Goal: Task Accomplishment & Management: Manage account settings

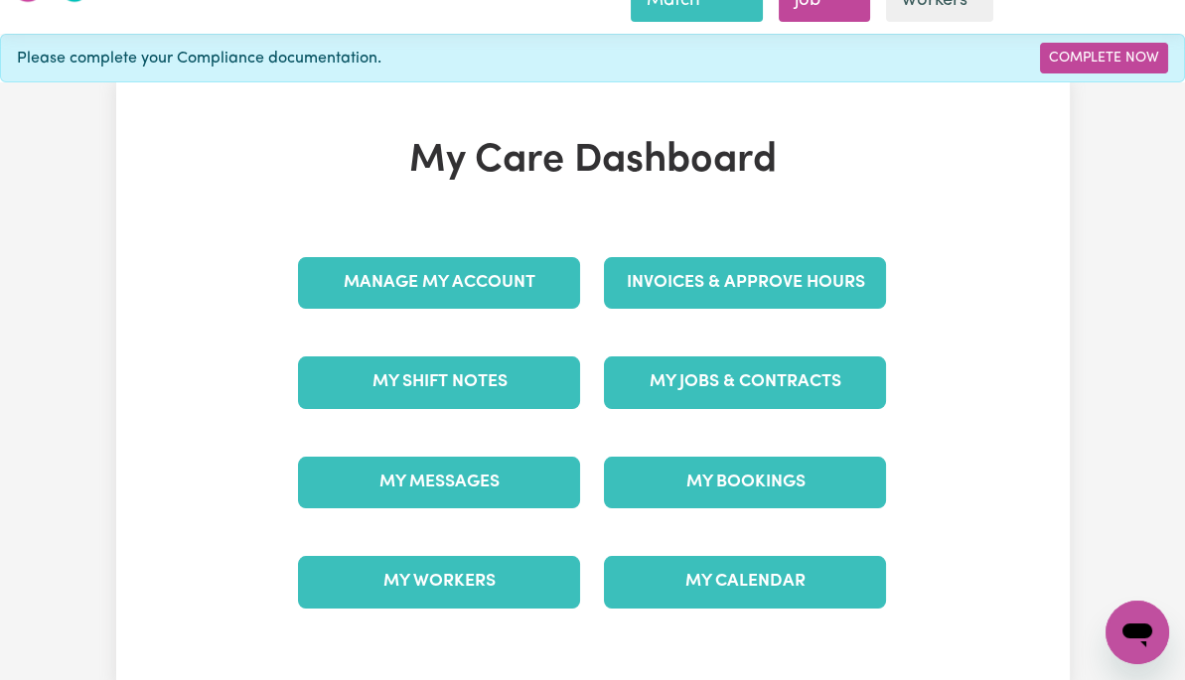
scroll to position [65, 0]
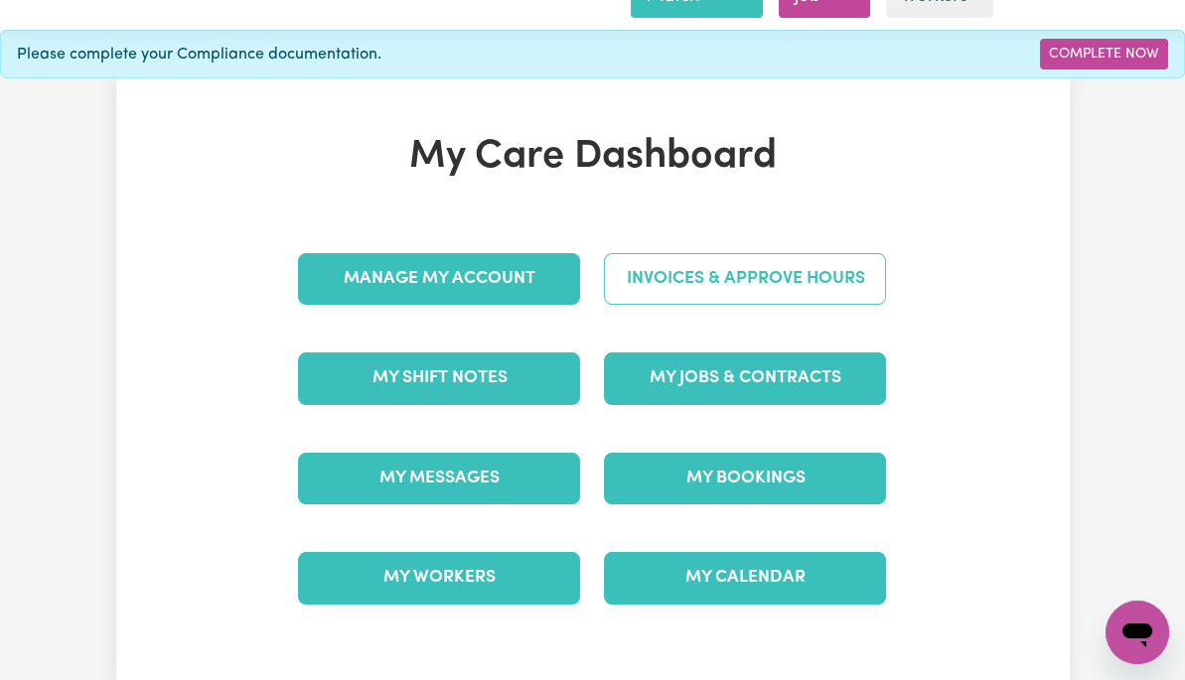
click at [821, 288] on link "Invoices & Approve Hours" at bounding box center [745, 279] width 282 height 52
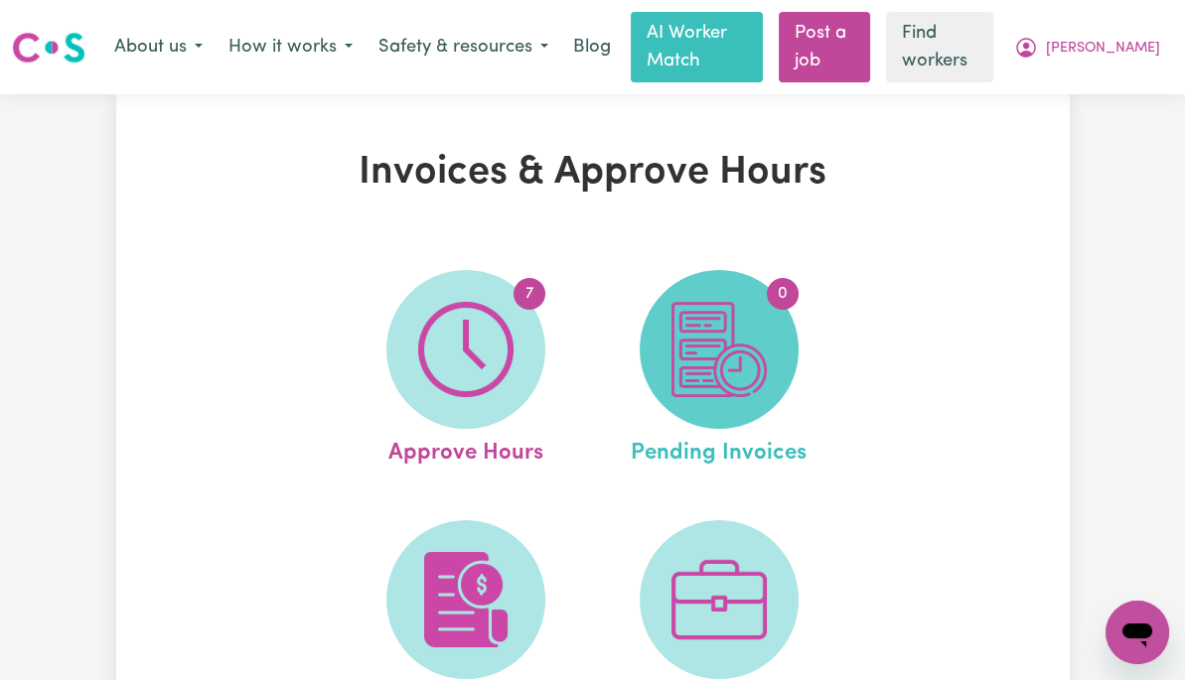
click at [767, 365] on img at bounding box center [718, 349] width 95 height 95
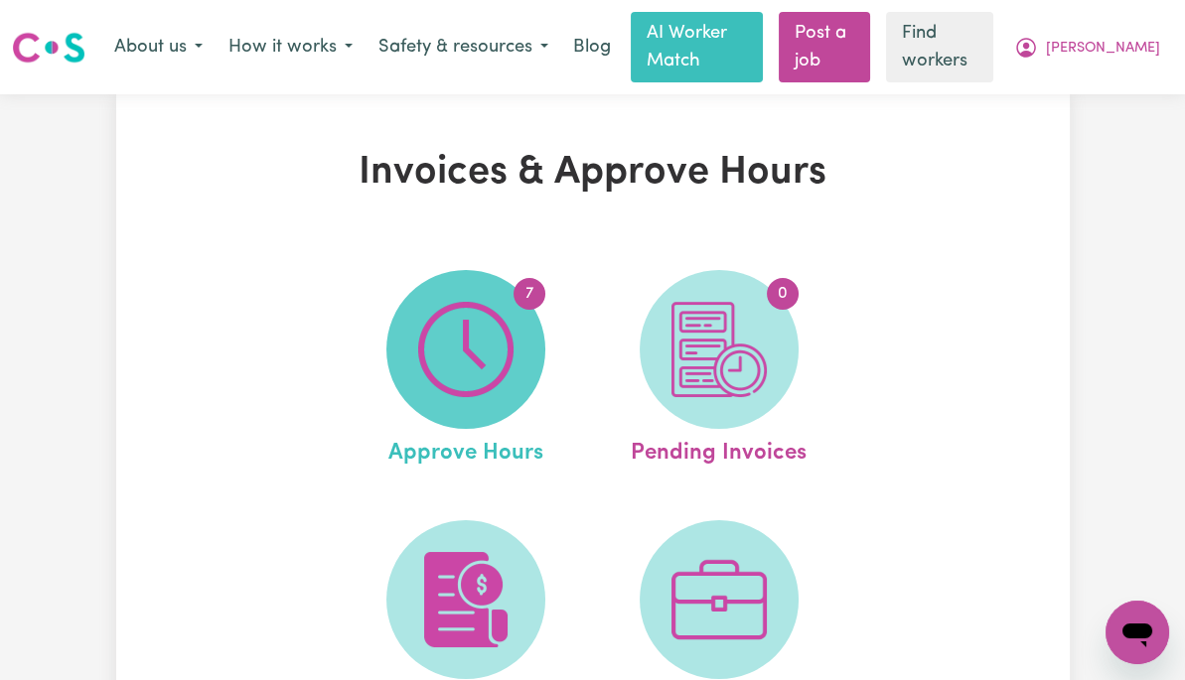
click at [469, 352] on img at bounding box center [465, 349] width 95 height 95
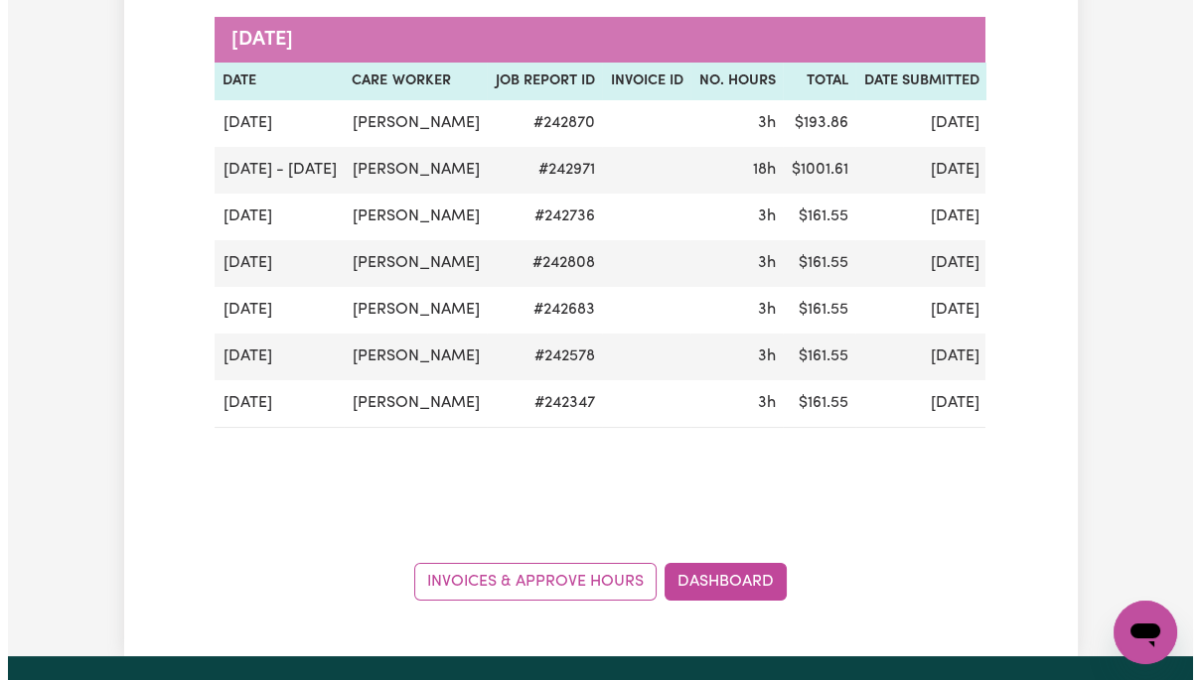
scroll to position [324, 0]
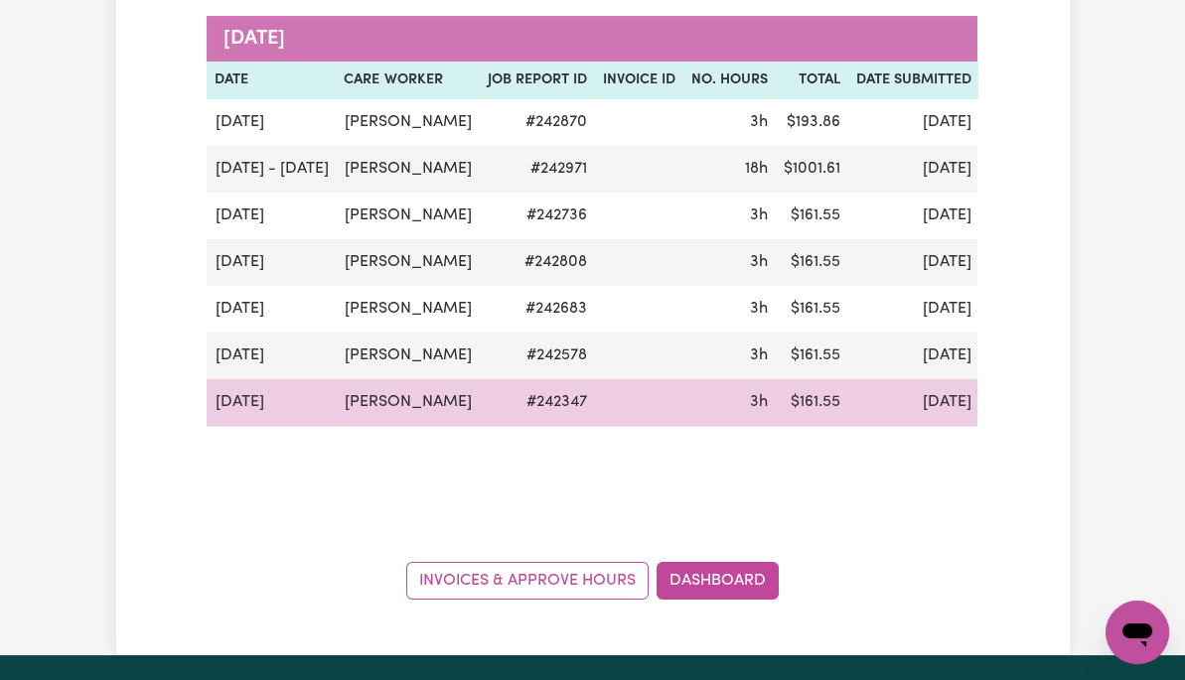
click at [978, 427] on td "submitted" at bounding box center [1028, 403] width 101 height 48
click at [1087, 418] on button "Actions" at bounding box center [1125, 402] width 77 height 31
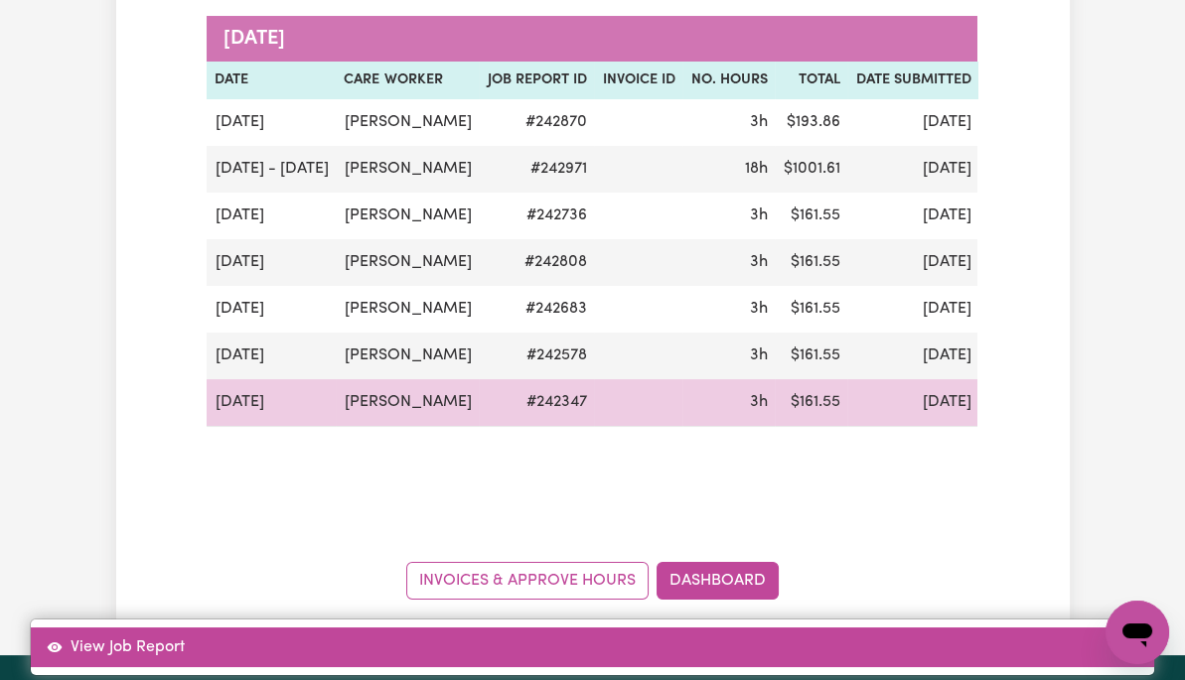
click at [1058, 628] on link "View Job Report" at bounding box center [592, 648] width 1123 height 40
select select "pm"
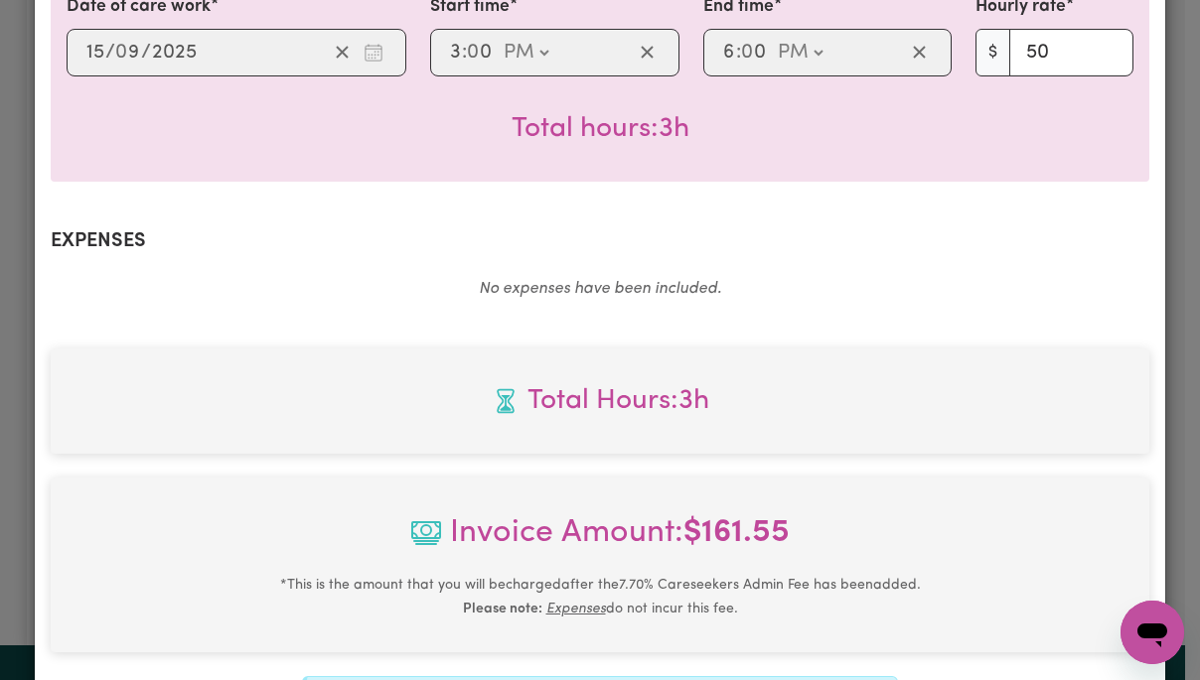
scroll to position [849, 0]
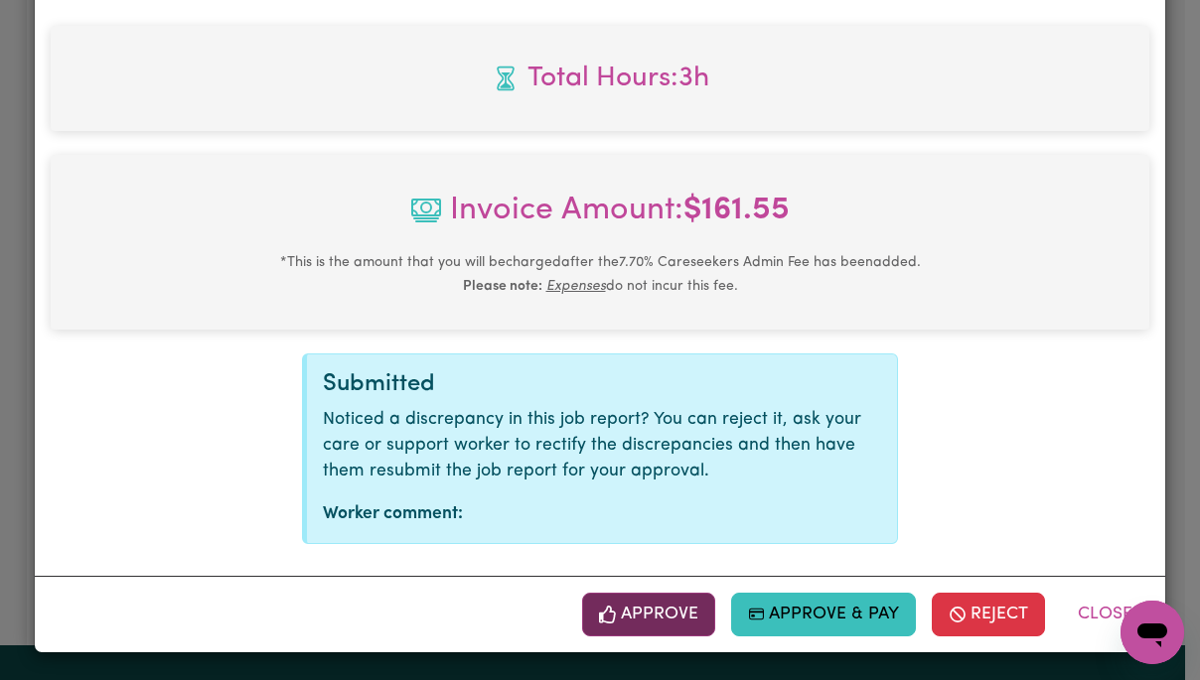
click at [652, 610] on button "Approve" at bounding box center [648, 615] width 133 height 44
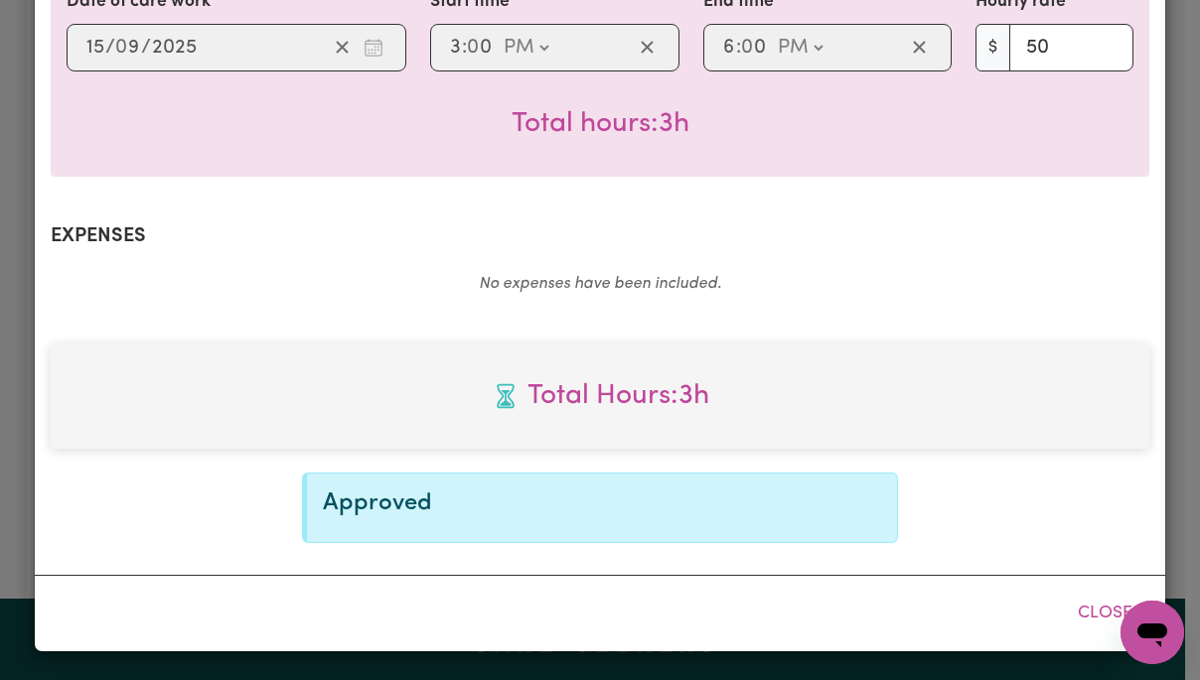
scroll to position [529, 0]
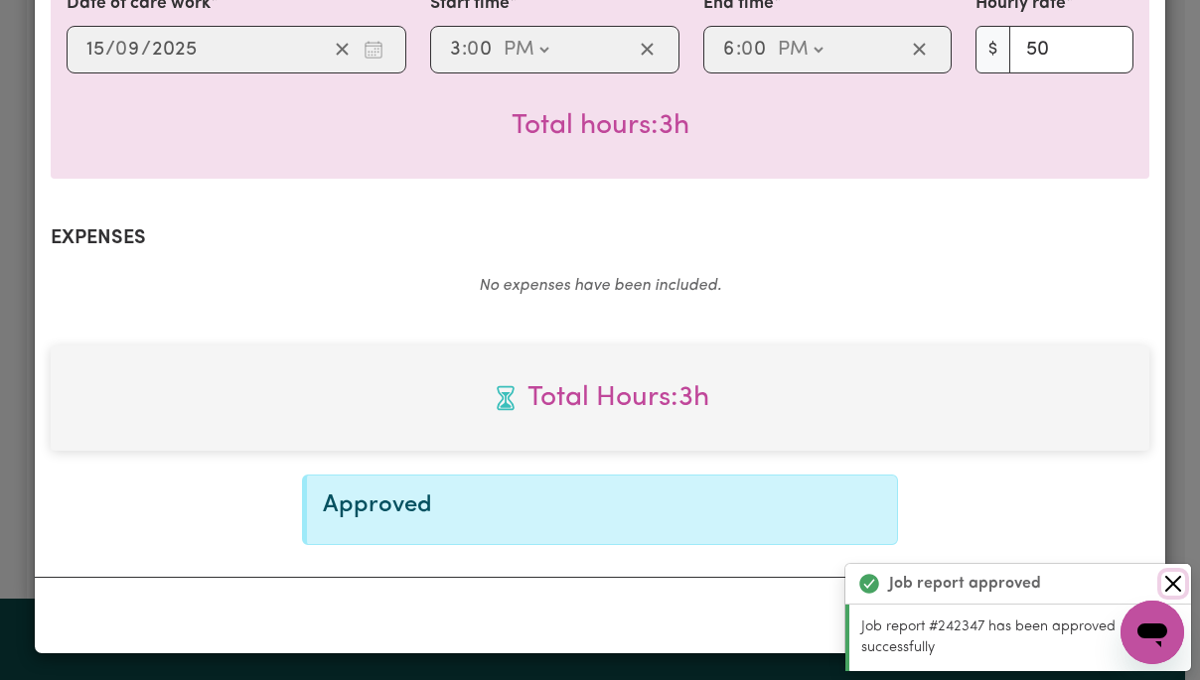
click at [1175, 586] on button "Close" at bounding box center [1173, 584] width 24 height 24
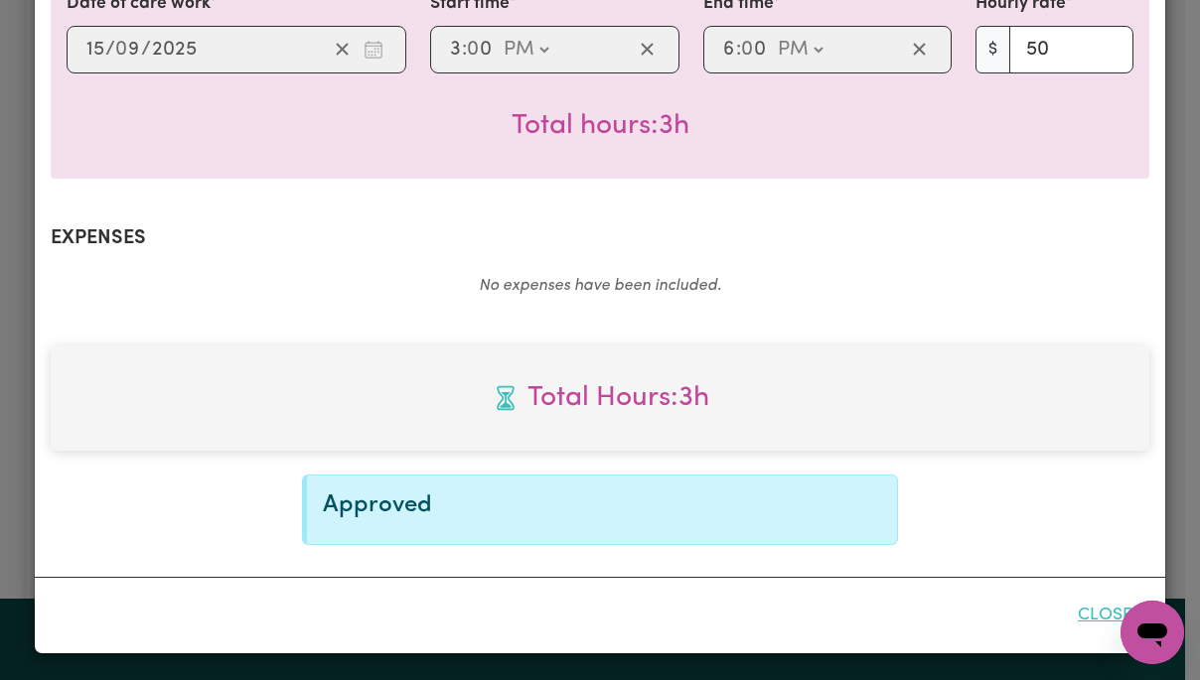
click at [1097, 614] on button "Close" at bounding box center [1105, 616] width 88 height 44
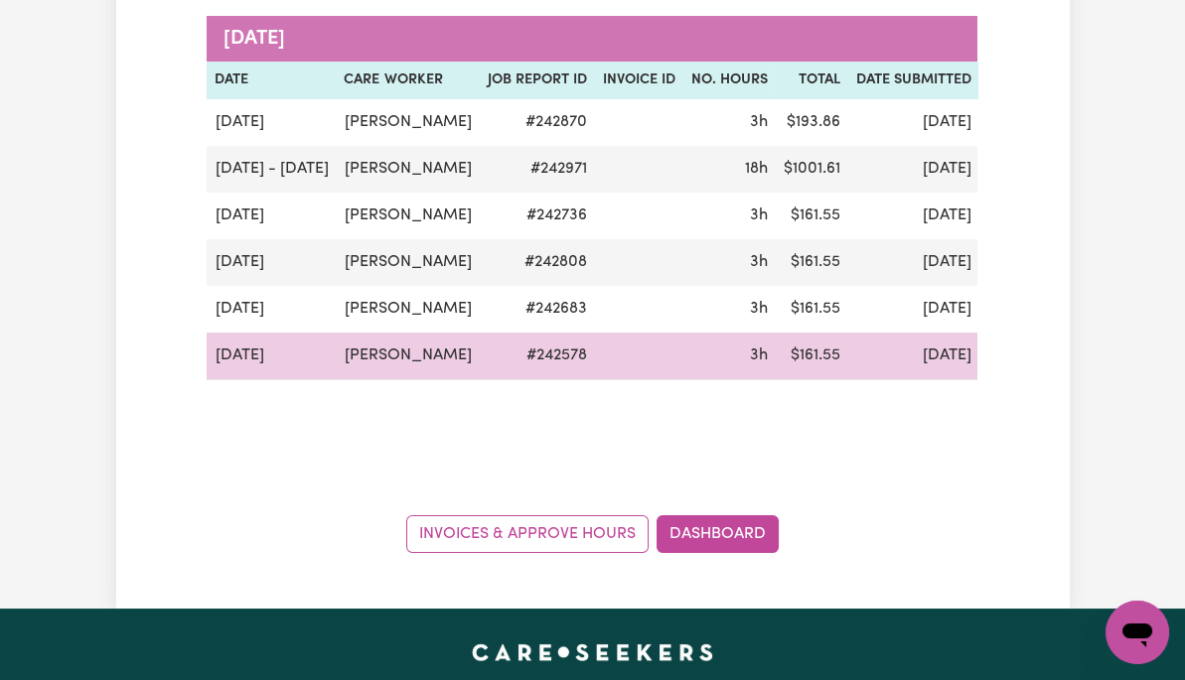
click at [1087, 371] on button "Actions" at bounding box center [1125, 356] width 77 height 31
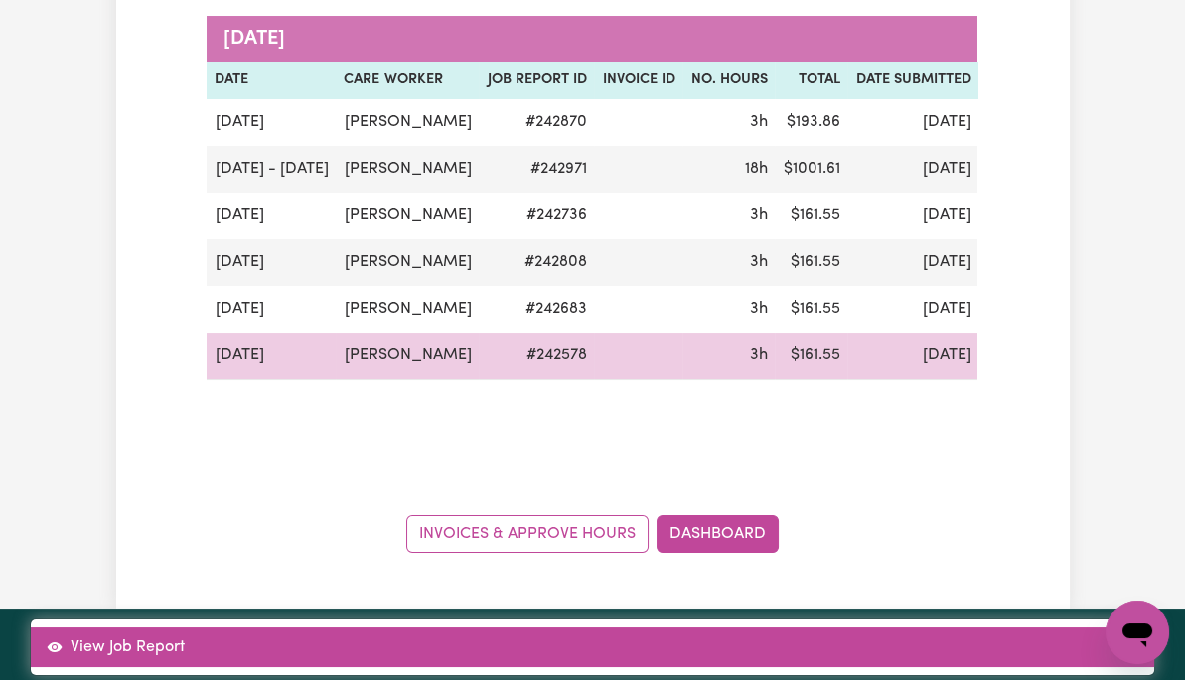
click at [1054, 628] on link "View Job Report" at bounding box center [592, 648] width 1123 height 40
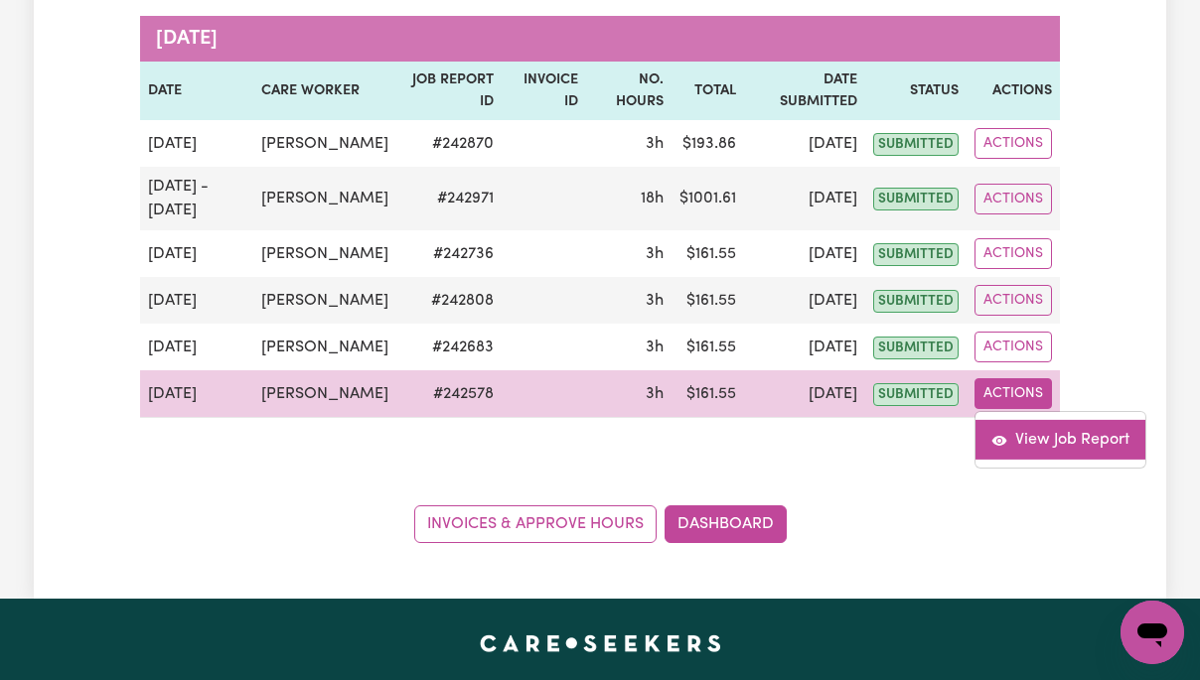
select select "pm"
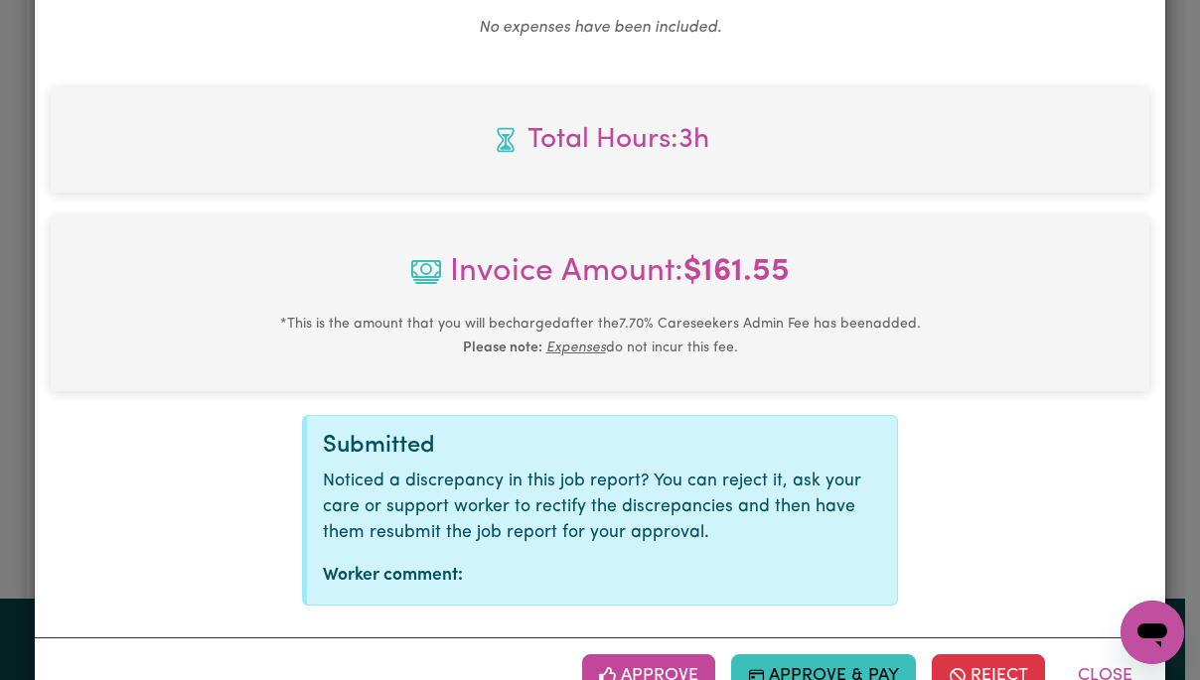
scroll to position [849, 0]
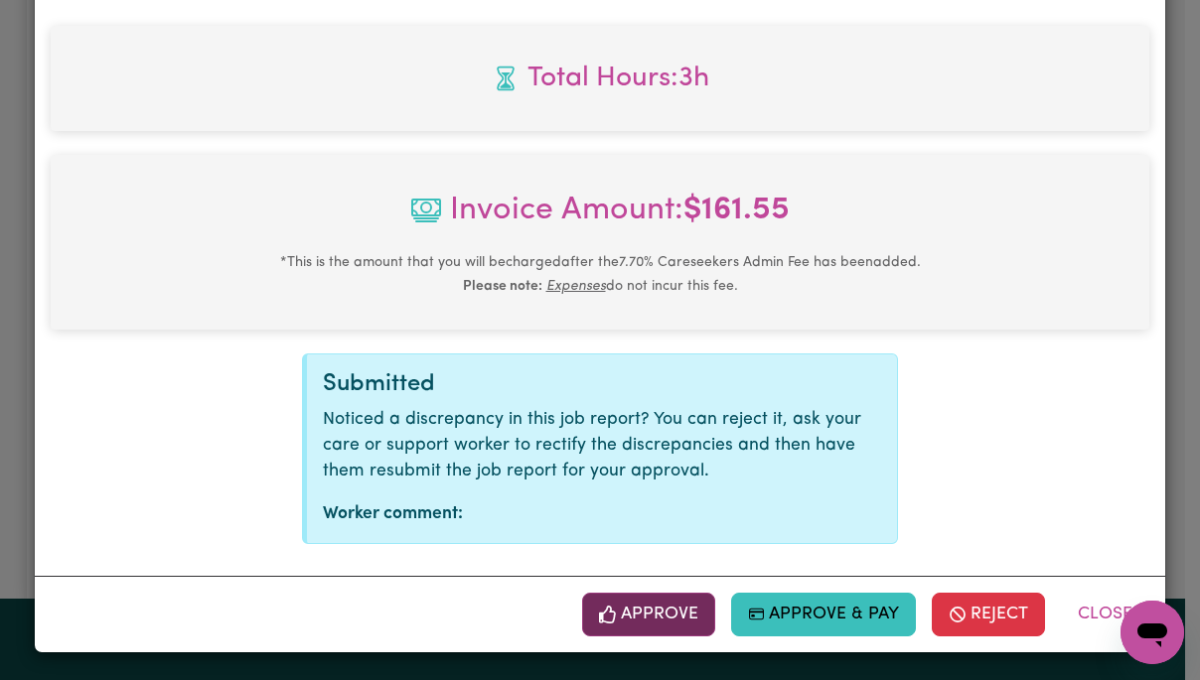
click at [663, 618] on button "Approve" at bounding box center [648, 615] width 133 height 44
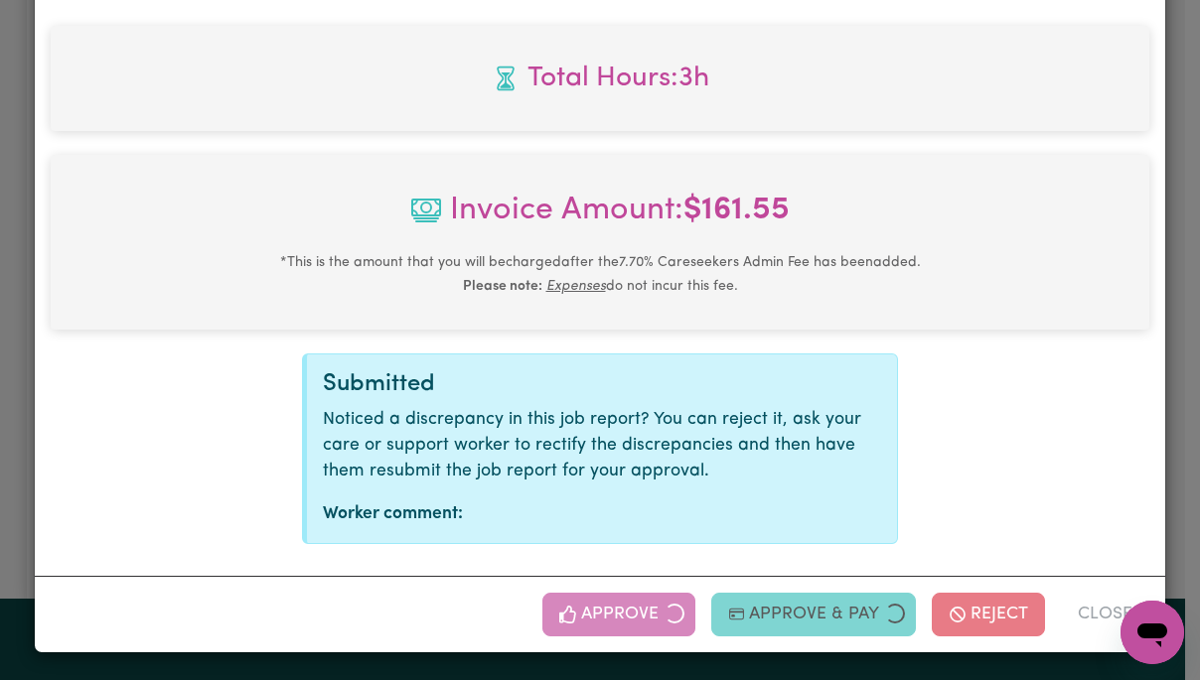
scroll to position [529, 0]
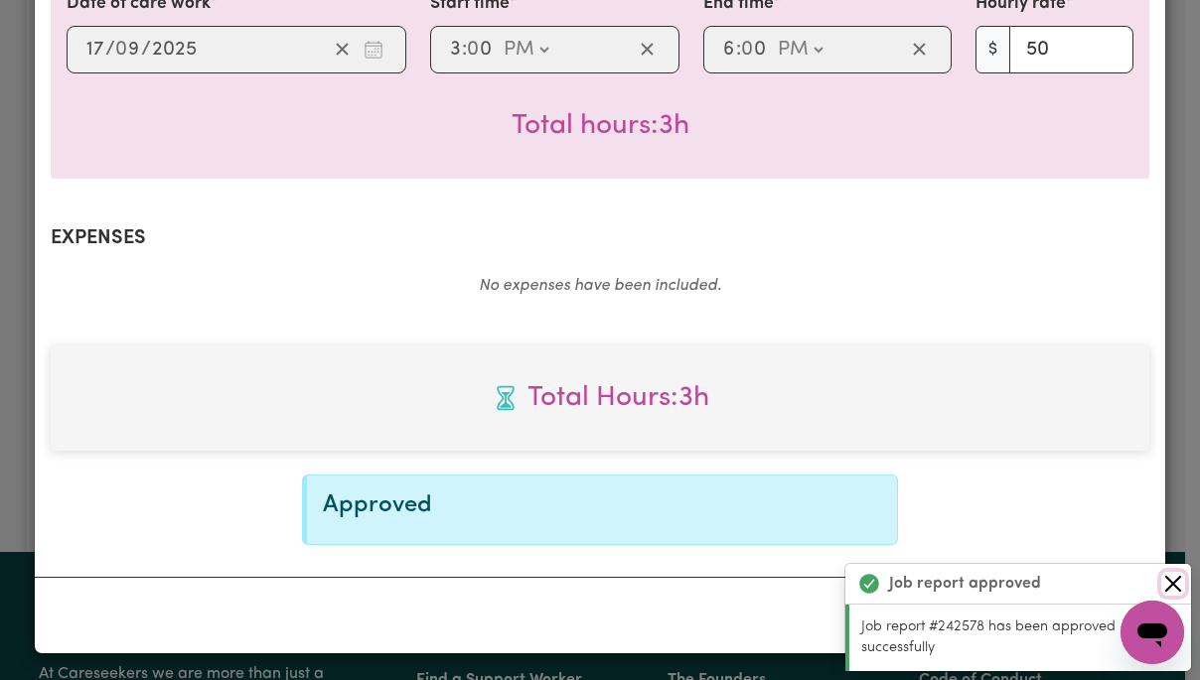
click at [1165, 578] on button "Close" at bounding box center [1173, 584] width 24 height 24
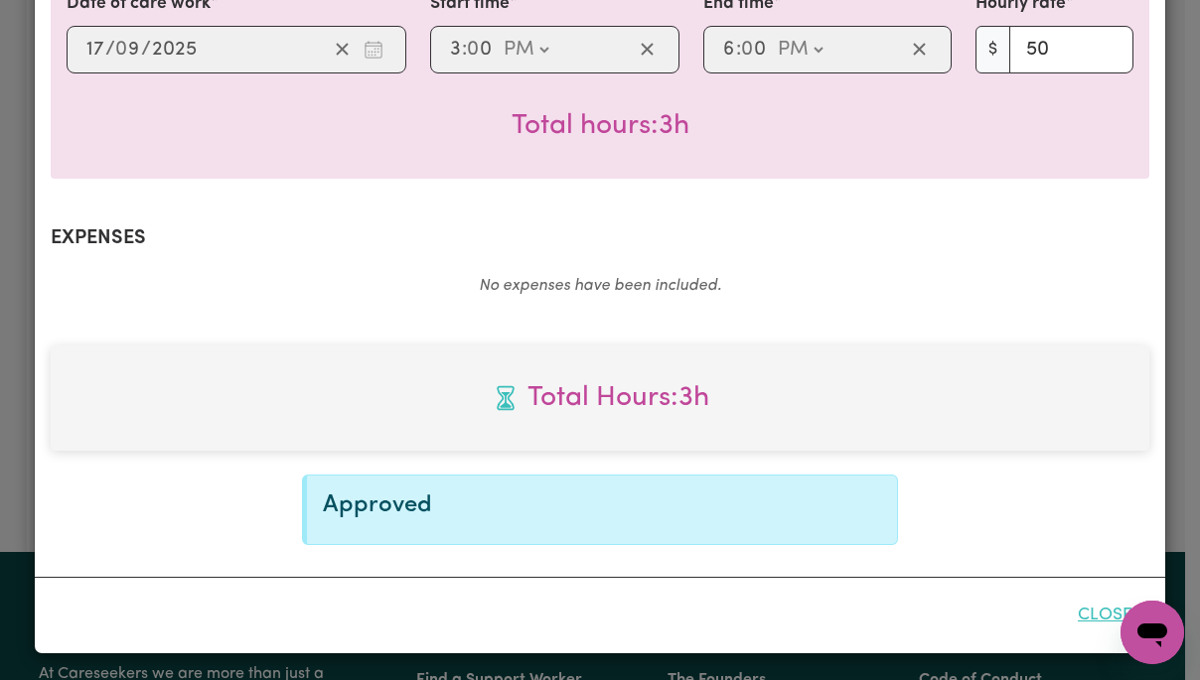
click at [1098, 616] on button "Close" at bounding box center [1105, 616] width 88 height 44
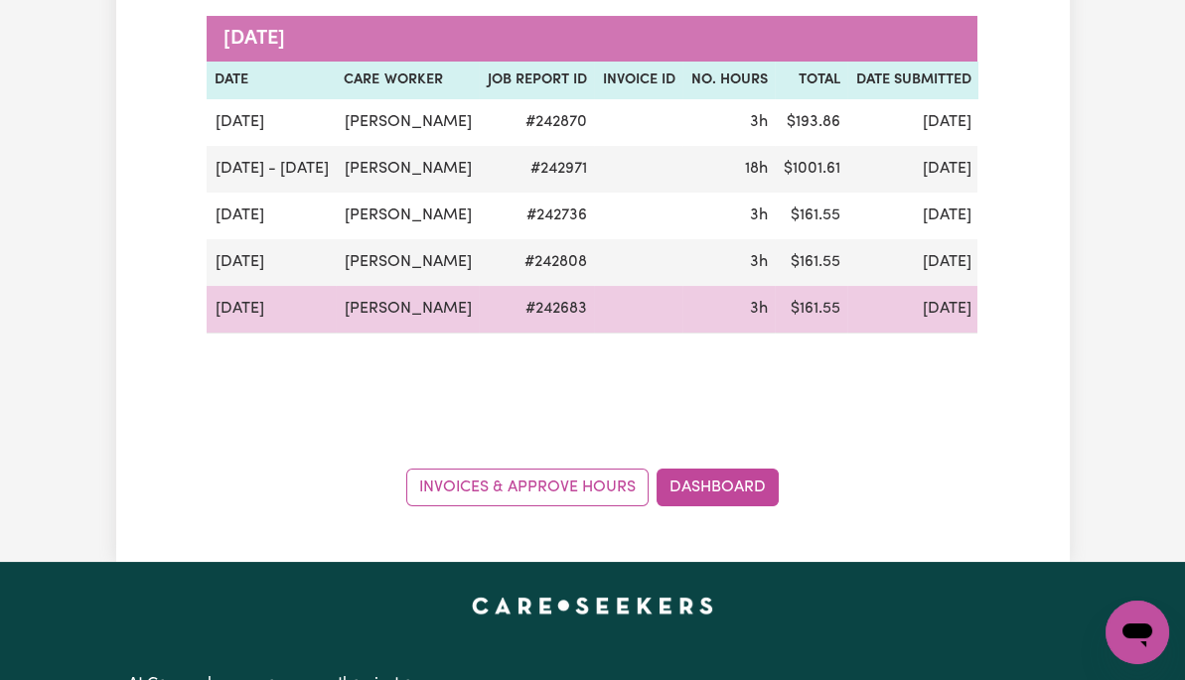
click at [1087, 325] on button "Actions" at bounding box center [1125, 309] width 77 height 31
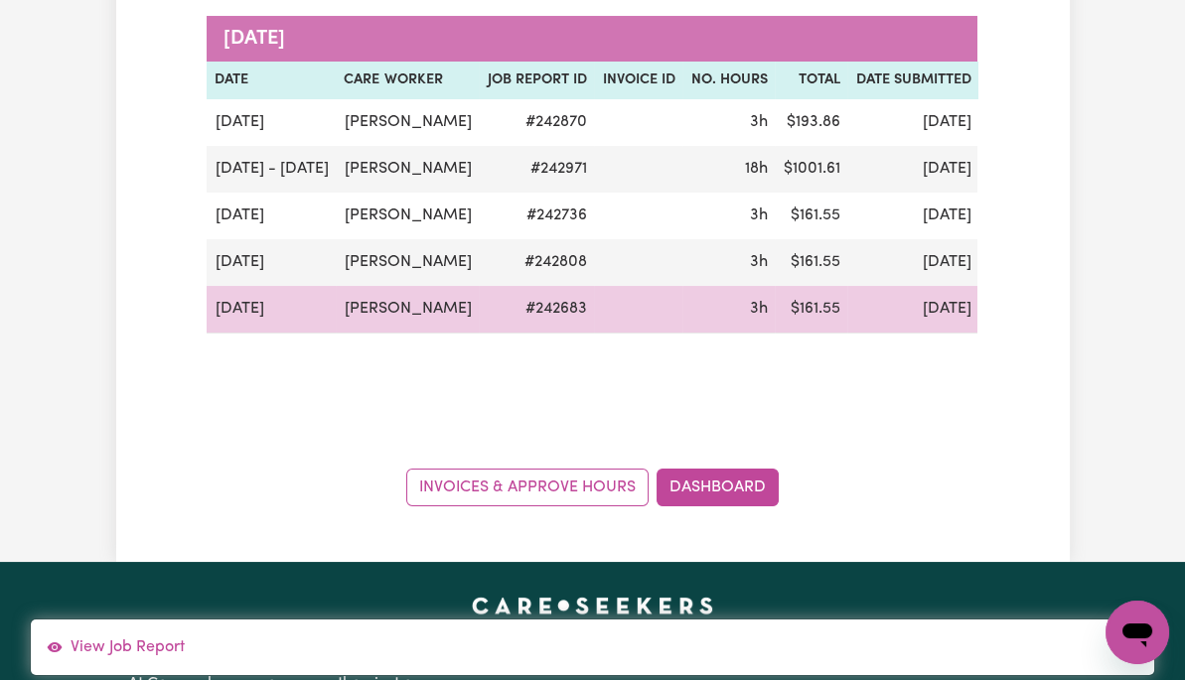
click at [1087, 325] on button "Actions" at bounding box center [1125, 309] width 77 height 31
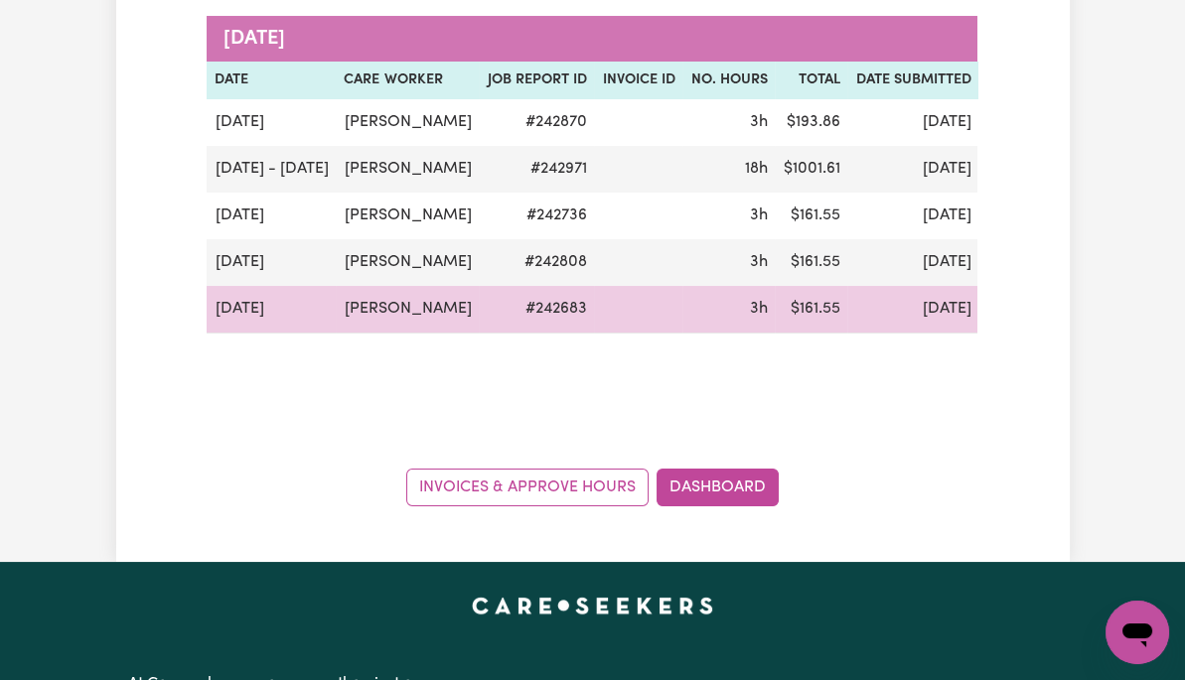
click at [1087, 325] on button "Actions" at bounding box center [1125, 309] width 77 height 31
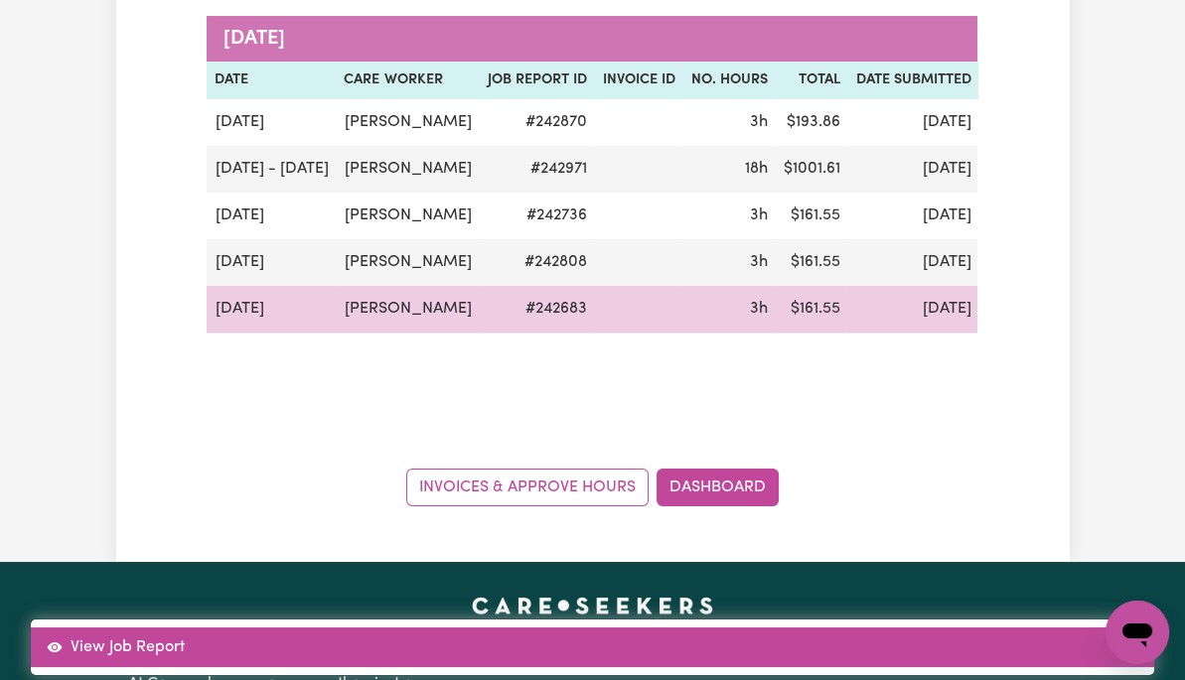
click at [1061, 628] on link "View Job Report" at bounding box center [592, 648] width 1123 height 40
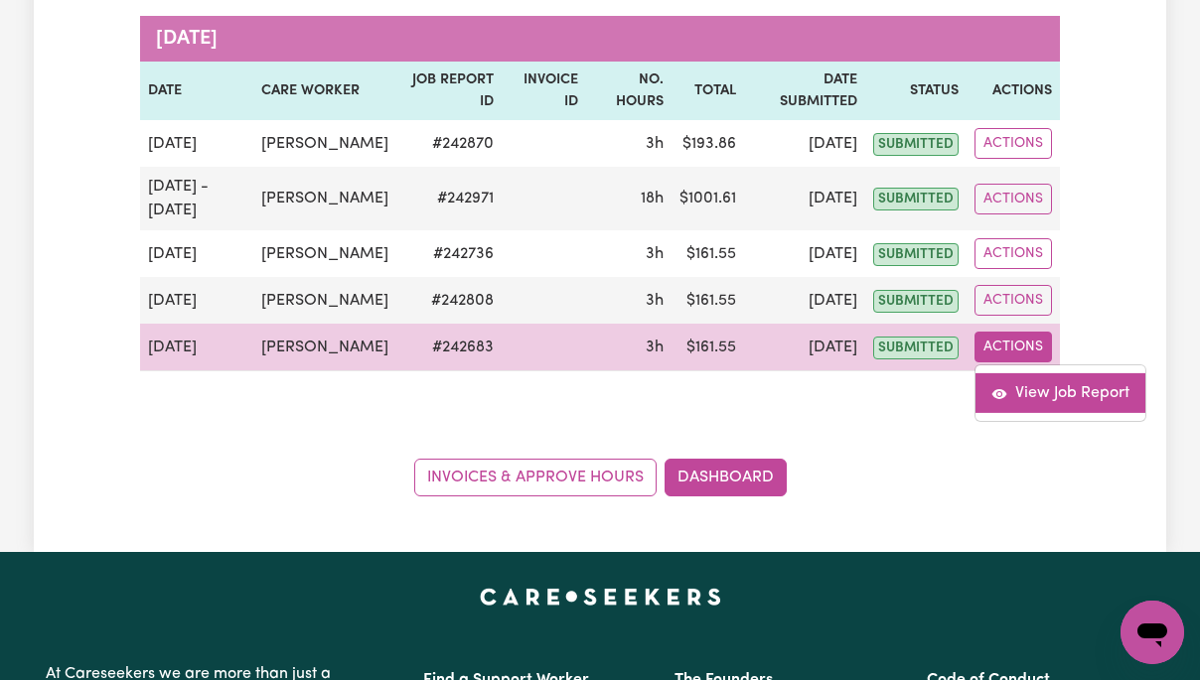
select select "pm"
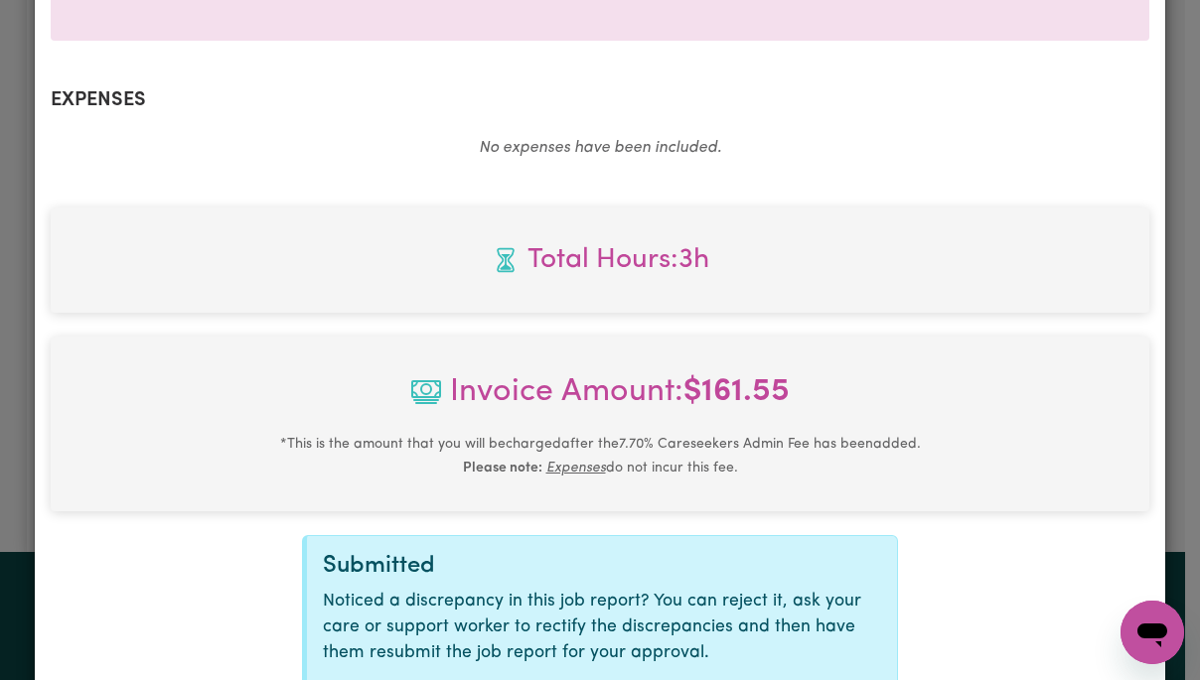
scroll to position [849, 0]
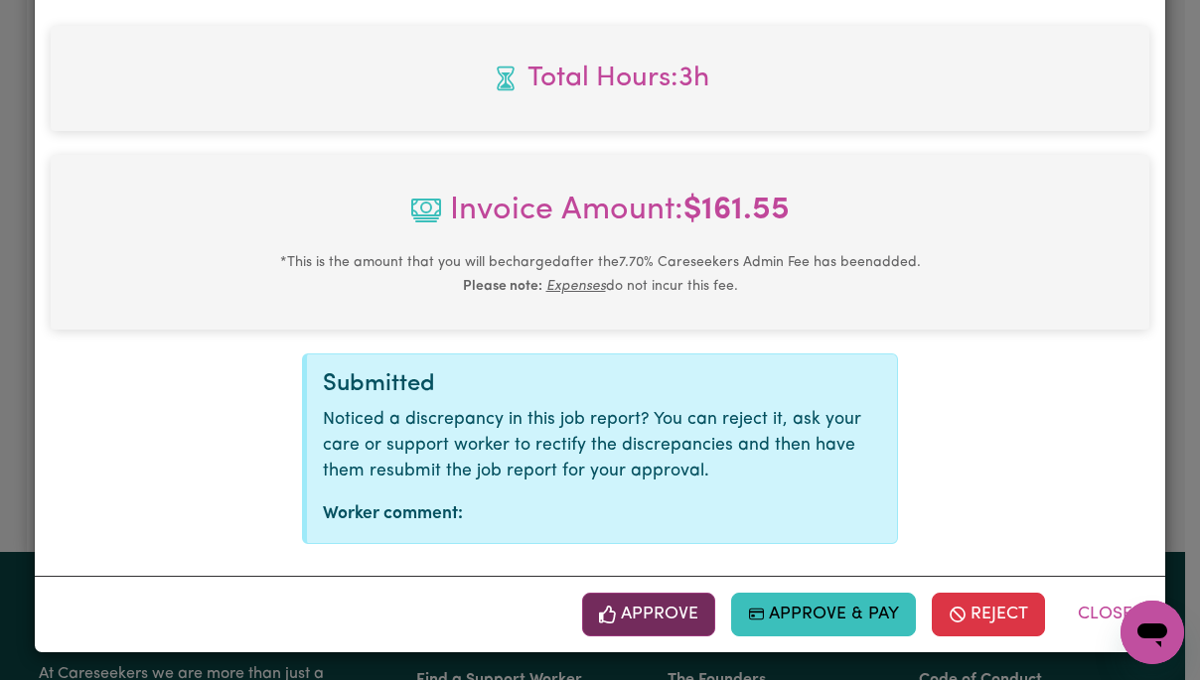
click at [672, 609] on button "Approve" at bounding box center [648, 615] width 133 height 44
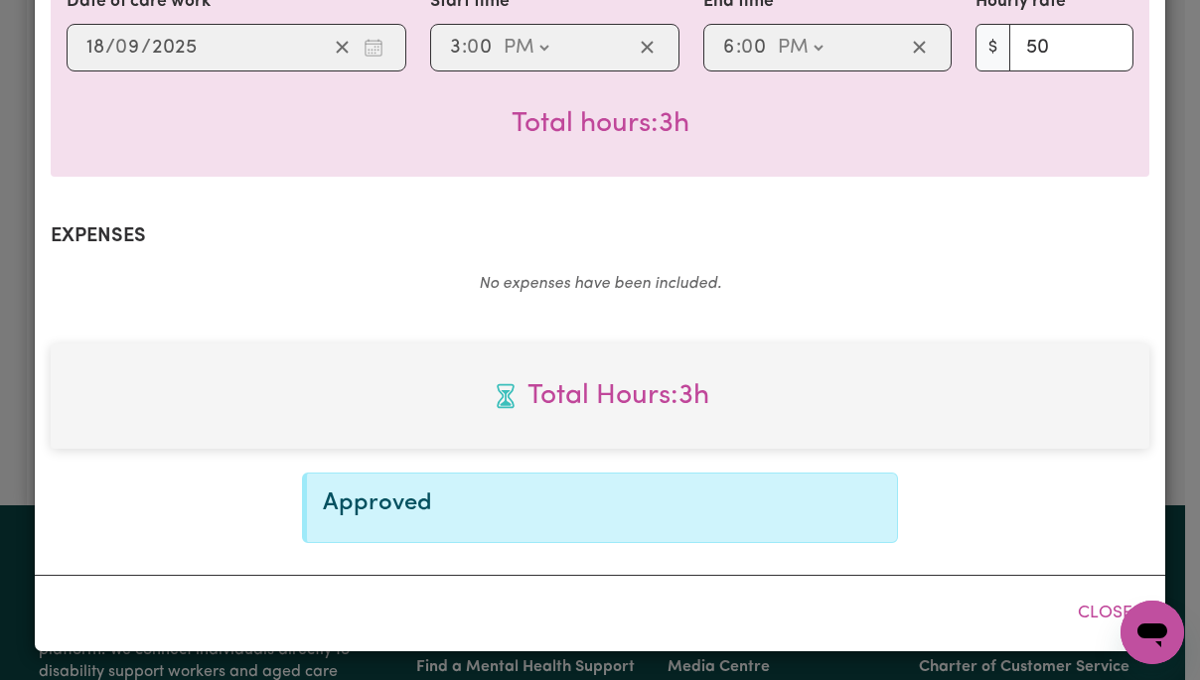
scroll to position [529, 0]
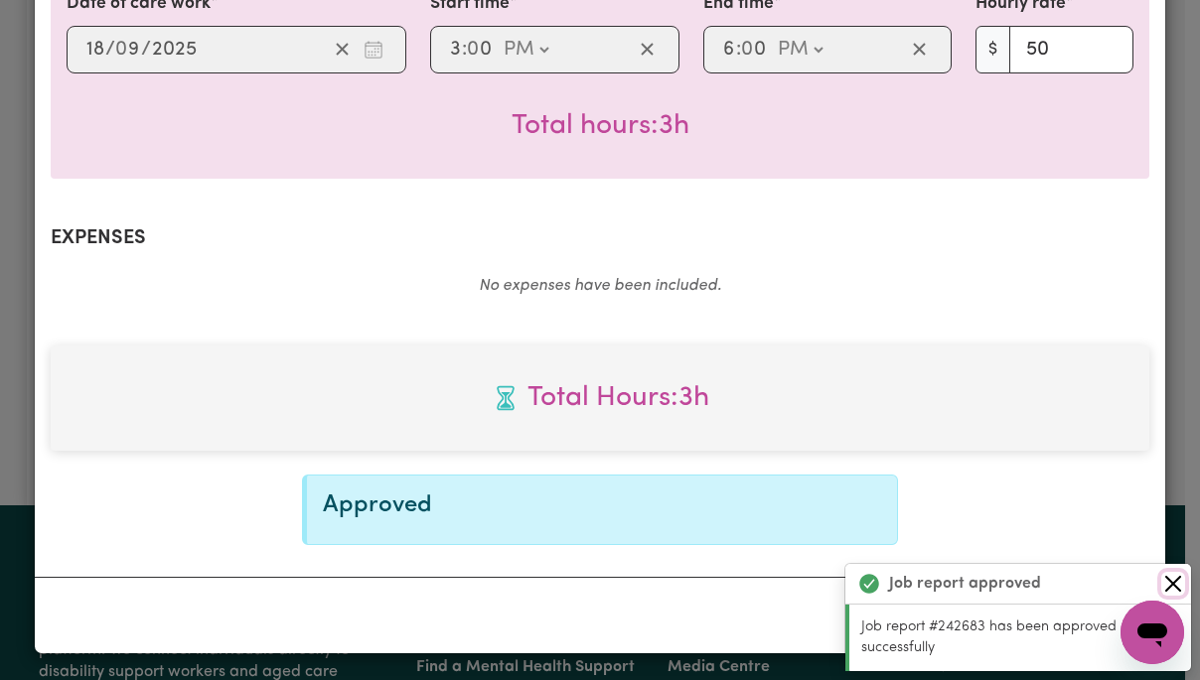
click at [1177, 586] on button "Close" at bounding box center [1173, 584] width 24 height 24
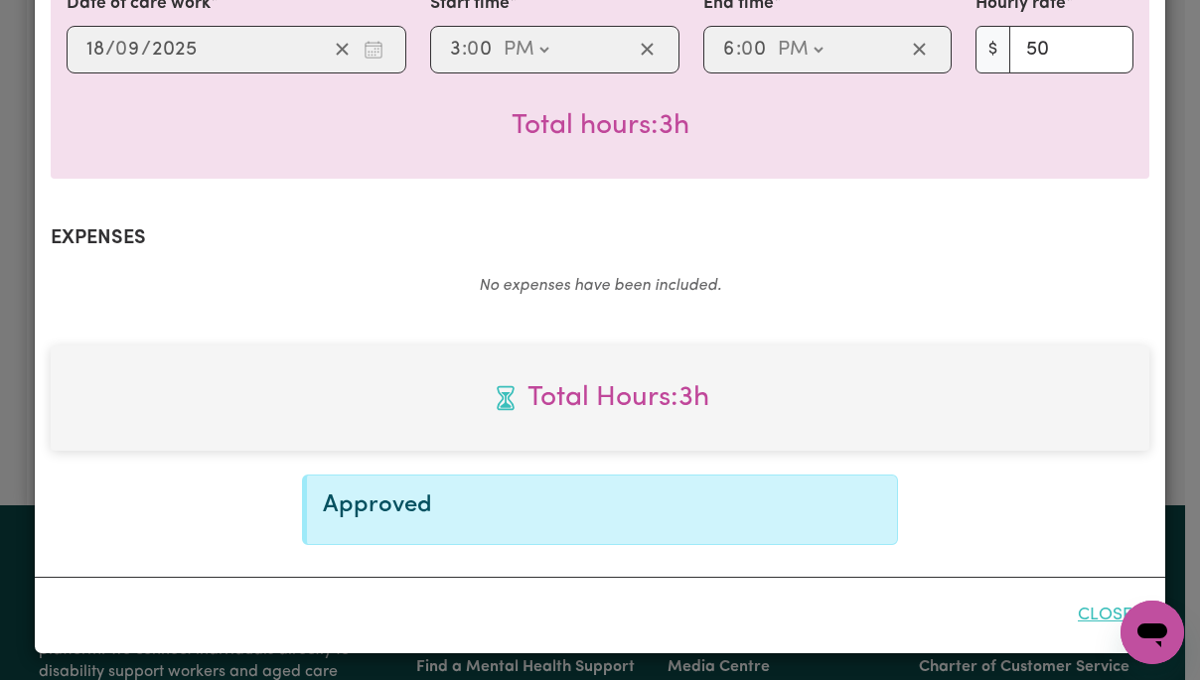
click at [1100, 614] on button "Close" at bounding box center [1105, 616] width 88 height 44
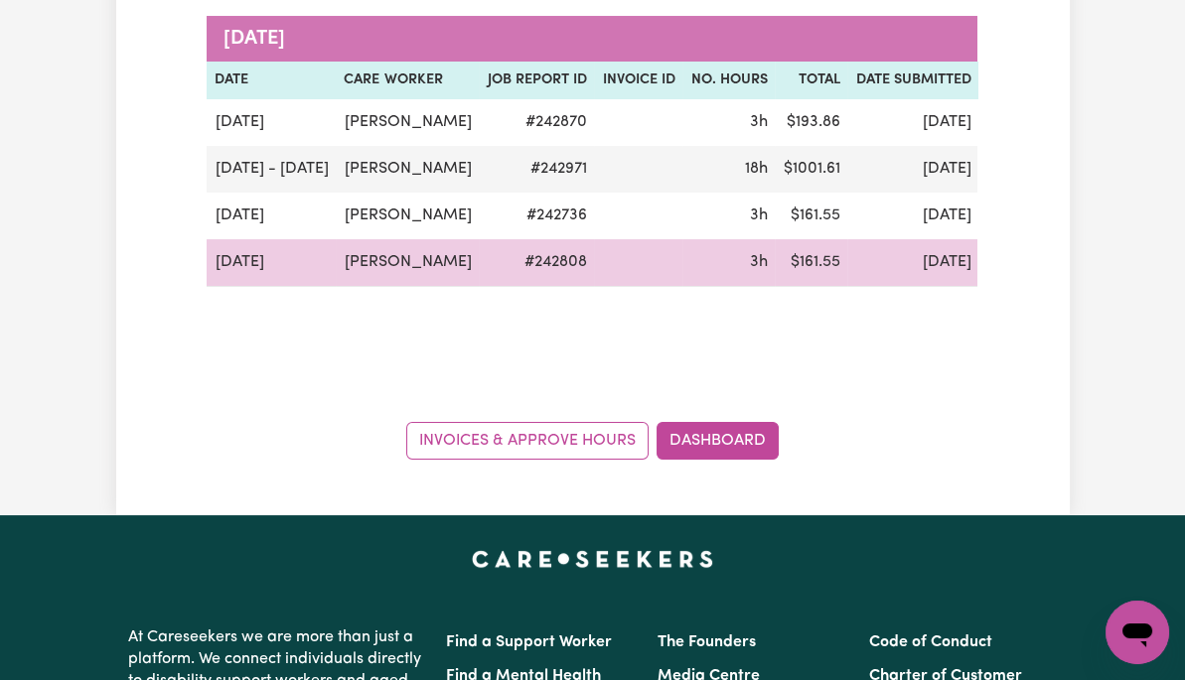
click at [1087, 278] on button "Actions" at bounding box center [1125, 262] width 77 height 31
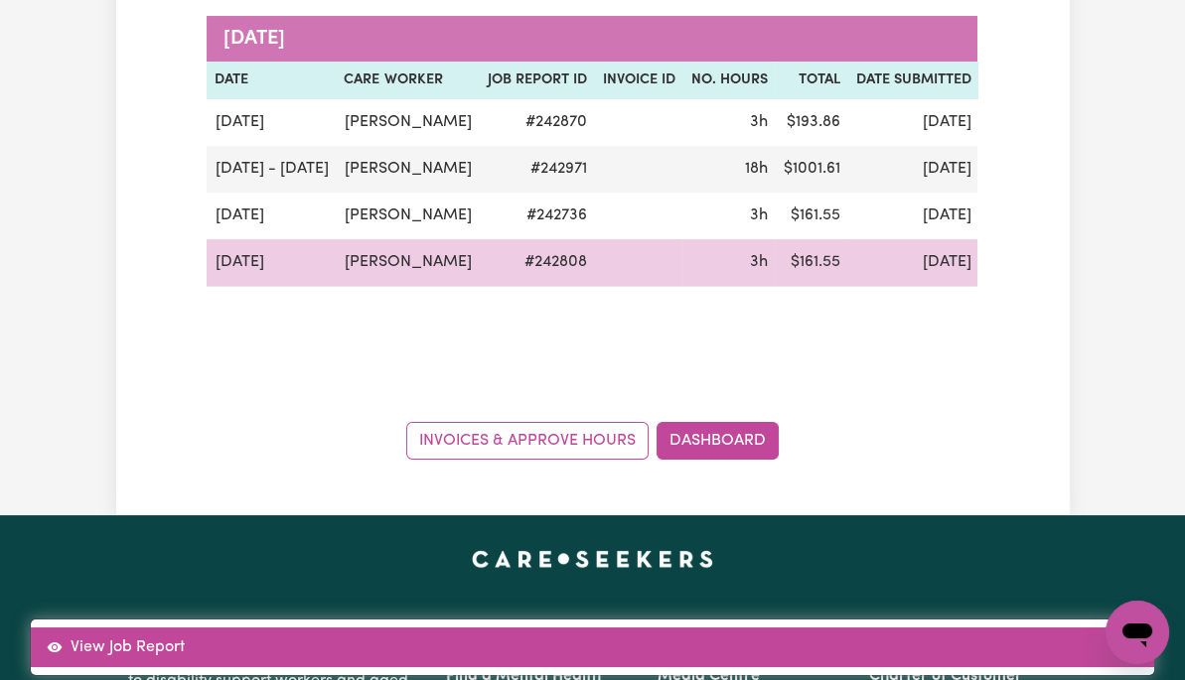
click at [1060, 628] on link "View Job Report" at bounding box center [592, 648] width 1123 height 40
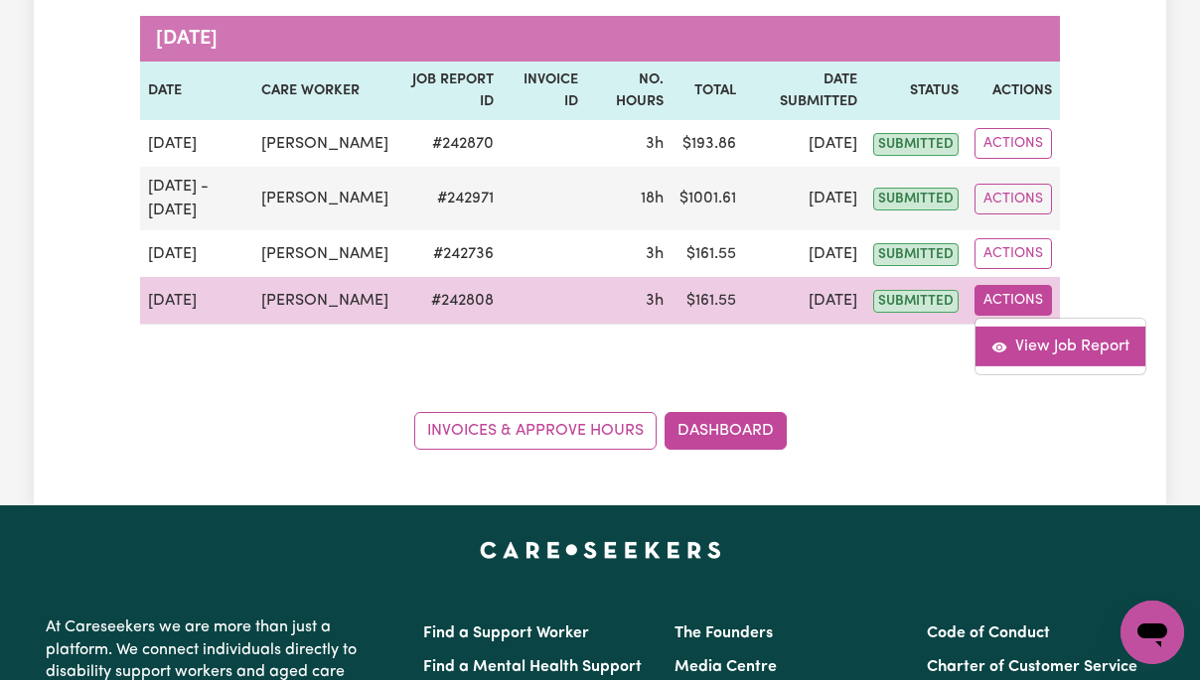
select select "pm"
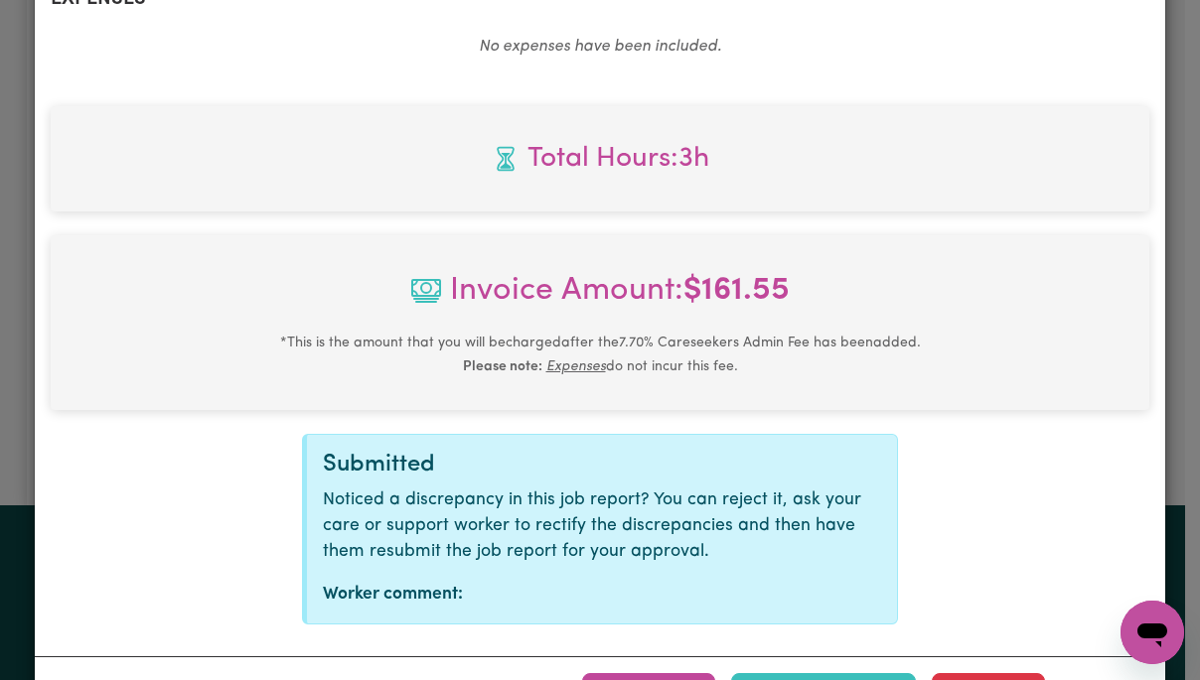
scroll to position [849, 0]
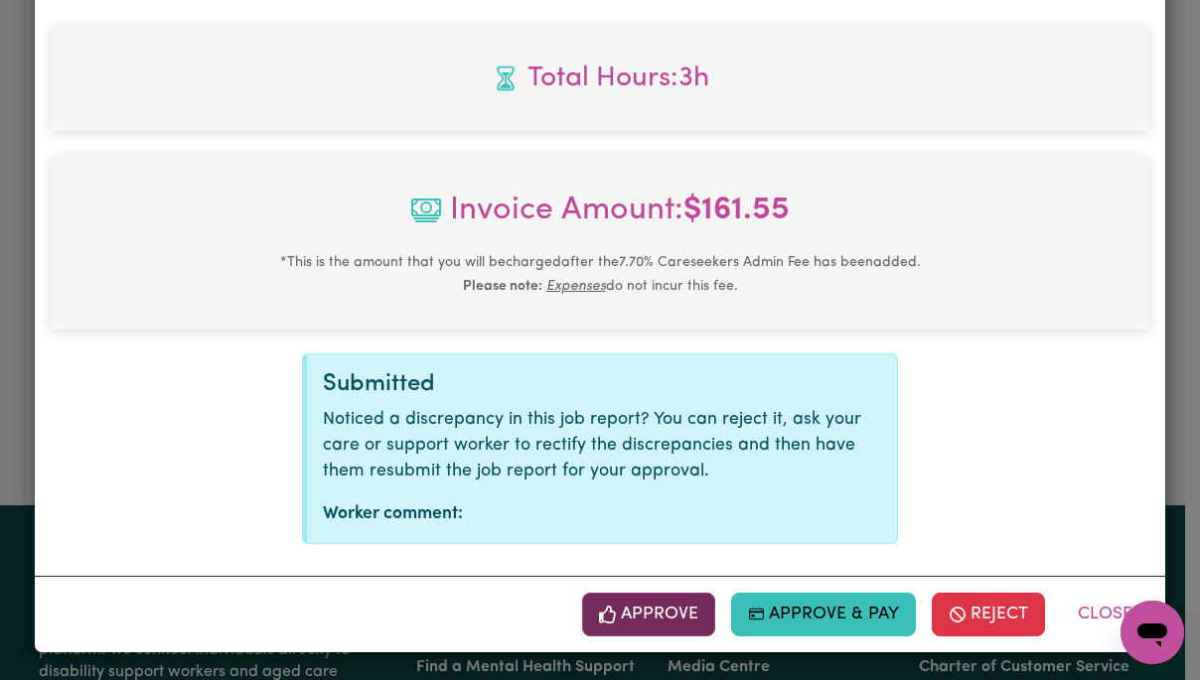
click at [662, 614] on button "Approve" at bounding box center [648, 615] width 133 height 44
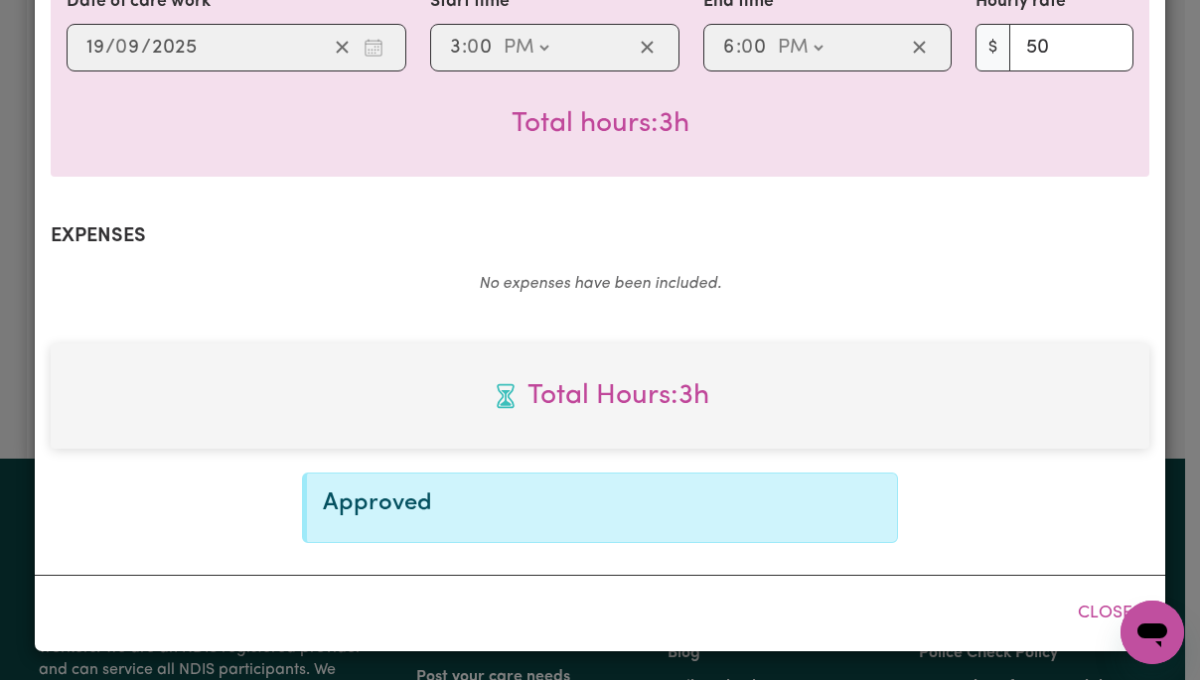
scroll to position [529, 0]
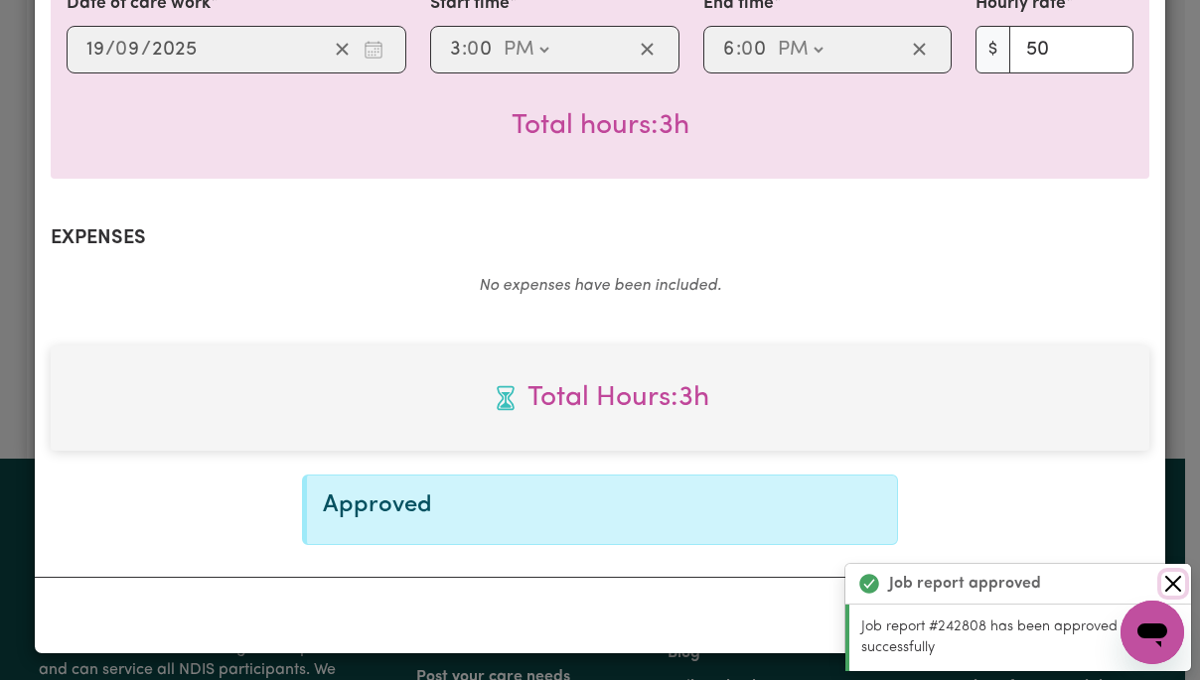
click at [1177, 583] on button "Close" at bounding box center [1173, 584] width 24 height 24
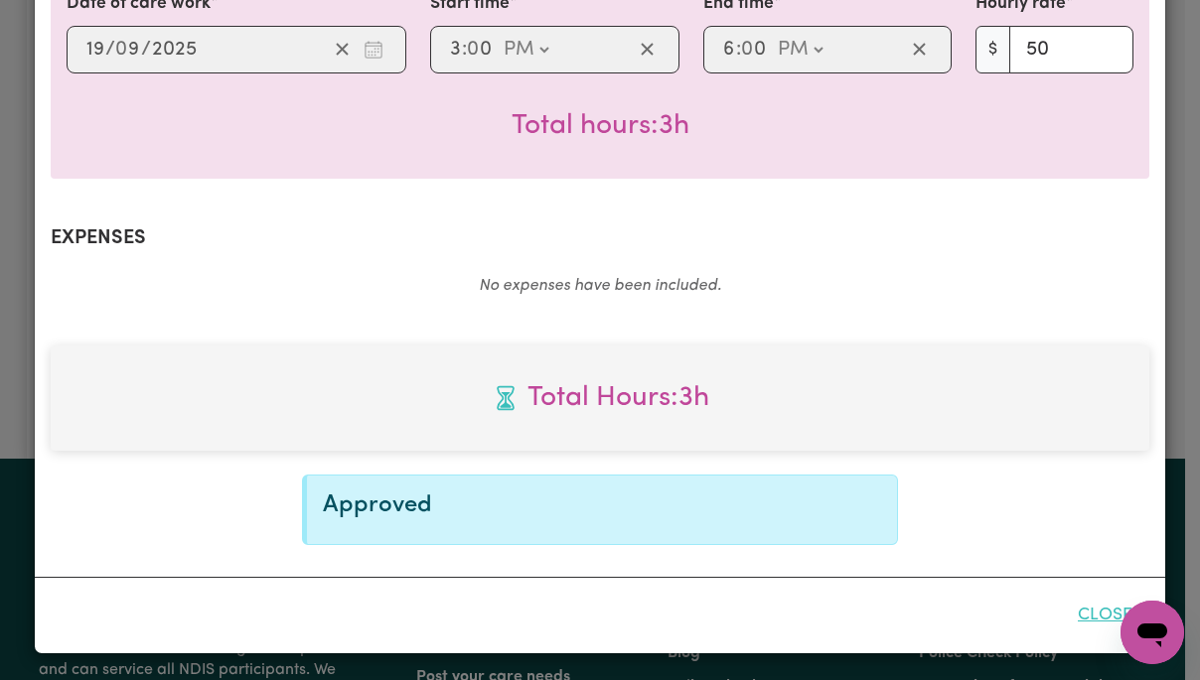
click at [1114, 617] on button "Close" at bounding box center [1105, 616] width 88 height 44
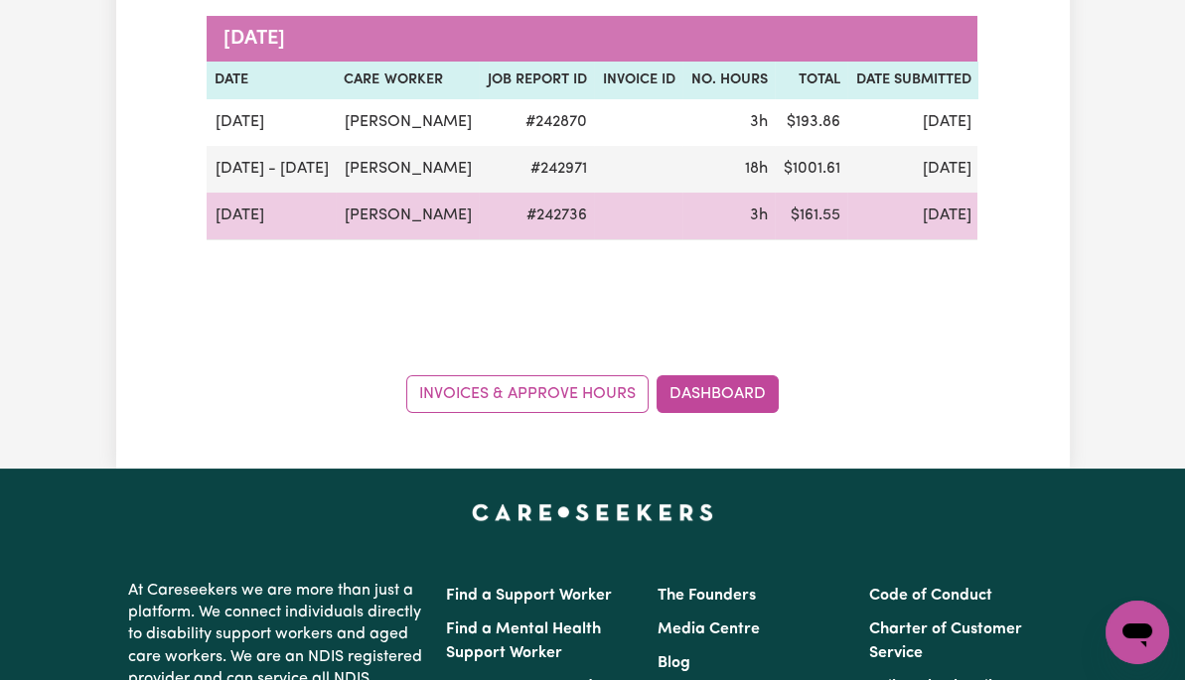
click at [1087, 231] on button "Actions" at bounding box center [1125, 216] width 77 height 31
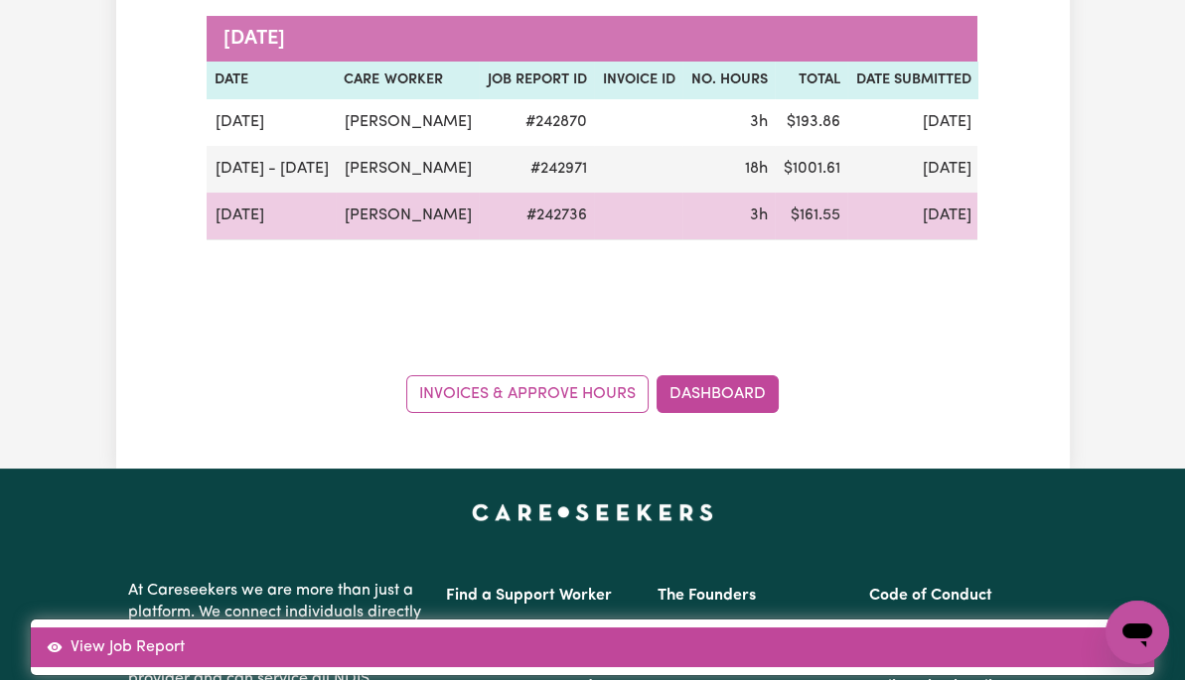
click at [1086, 628] on link "View Job Report" at bounding box center [592, 648] width 1123 height 40
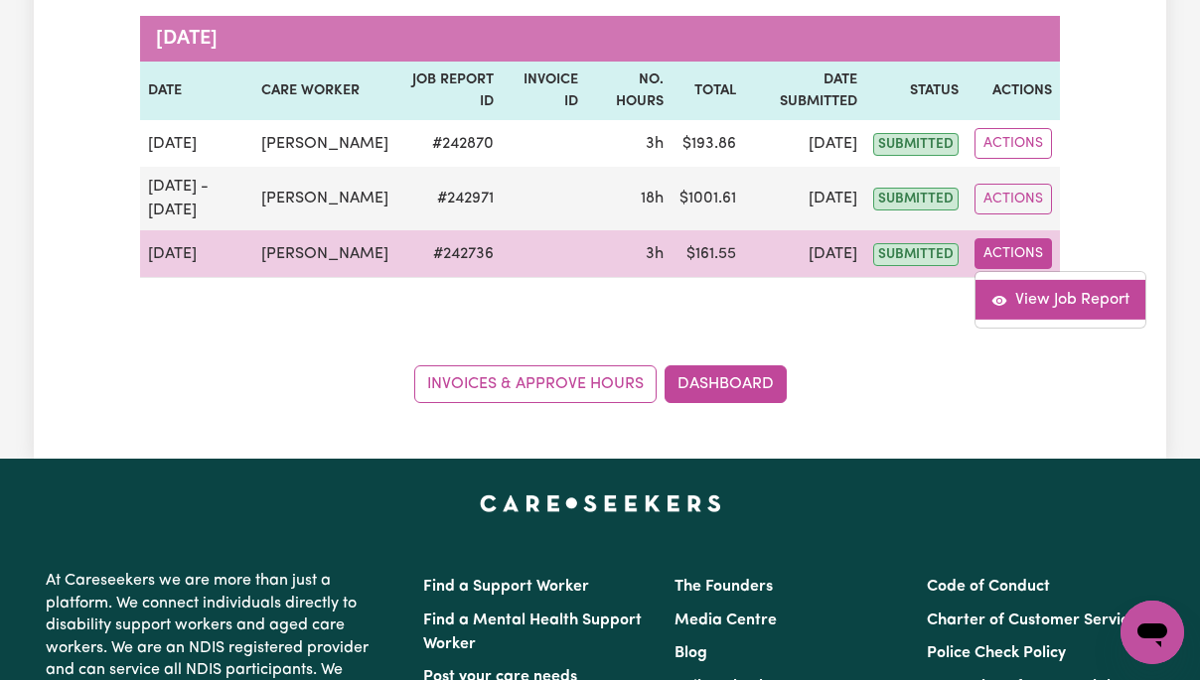
select select "pm"
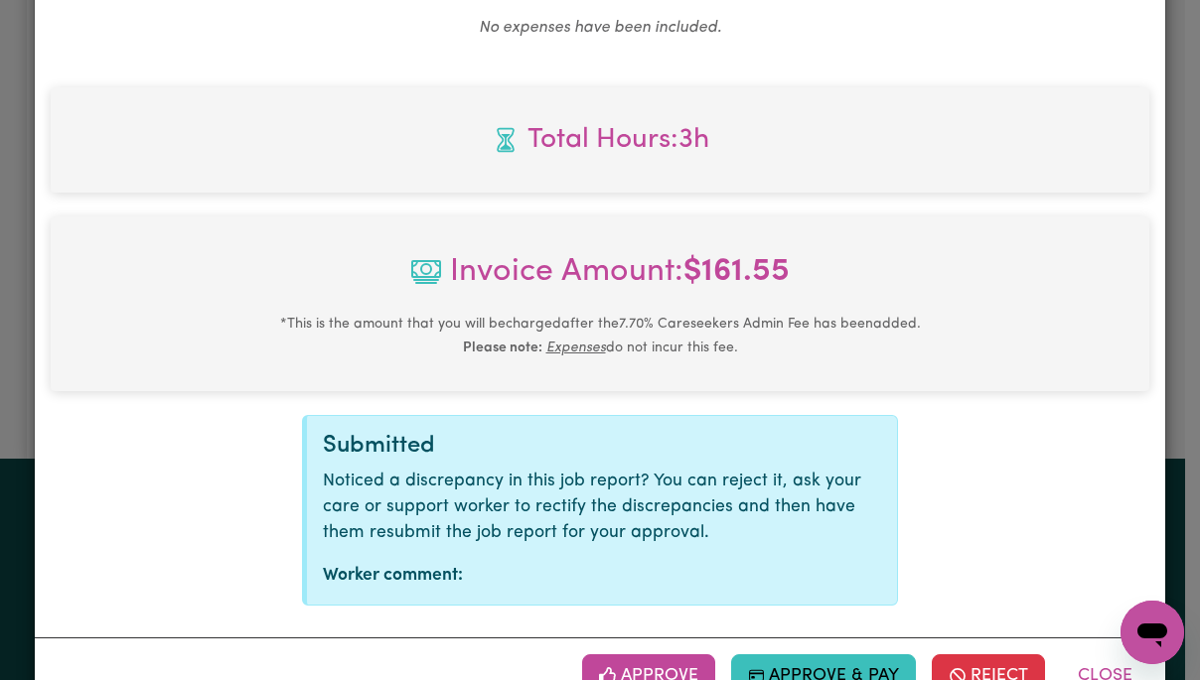
scroll to position [849, 0]
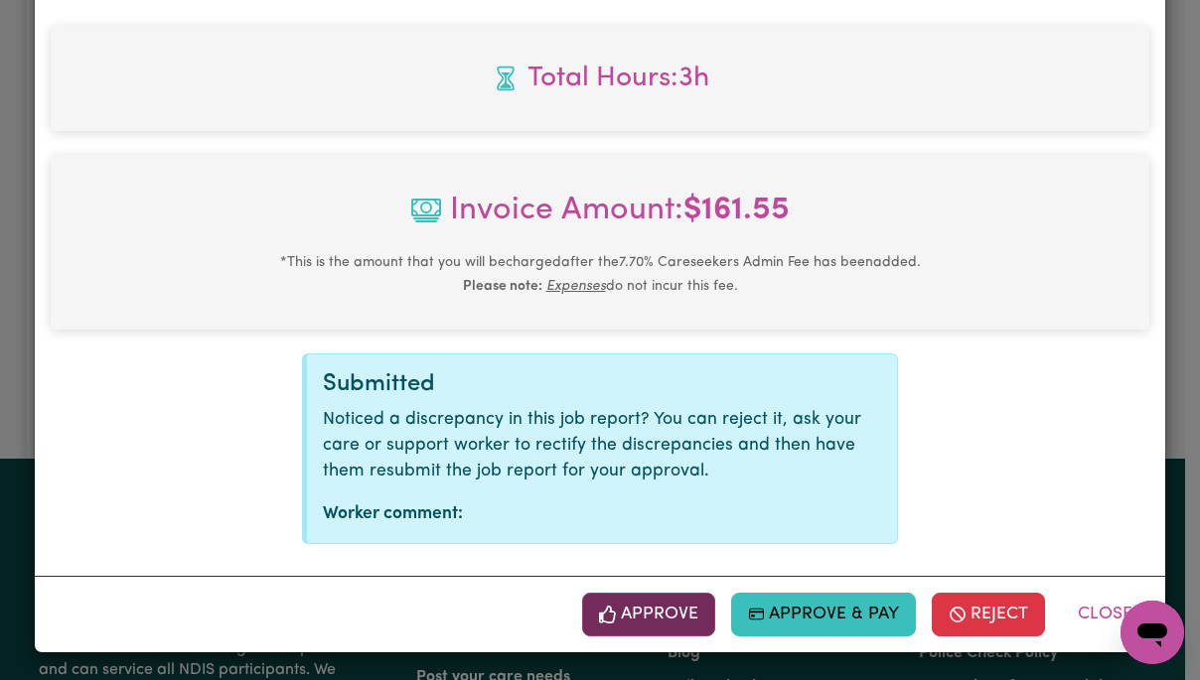
click at [655, 610] on button "Approve" at bounding box center [648, 615] width 133 height 44
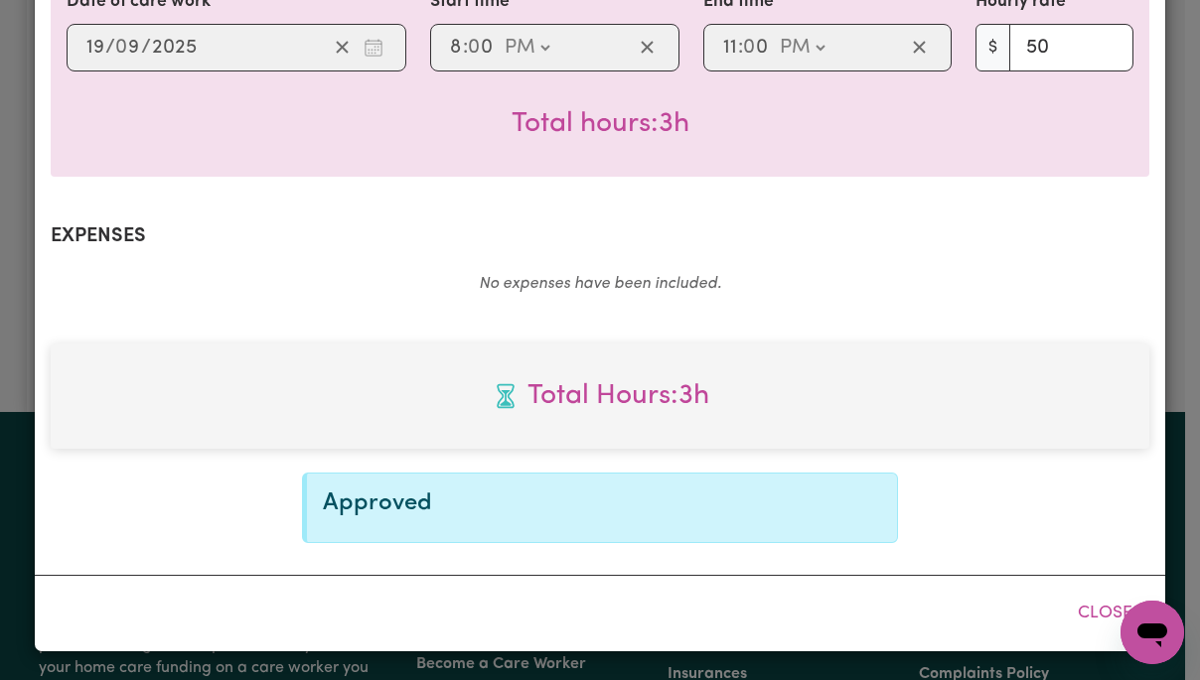
scroll to position [529, 0]
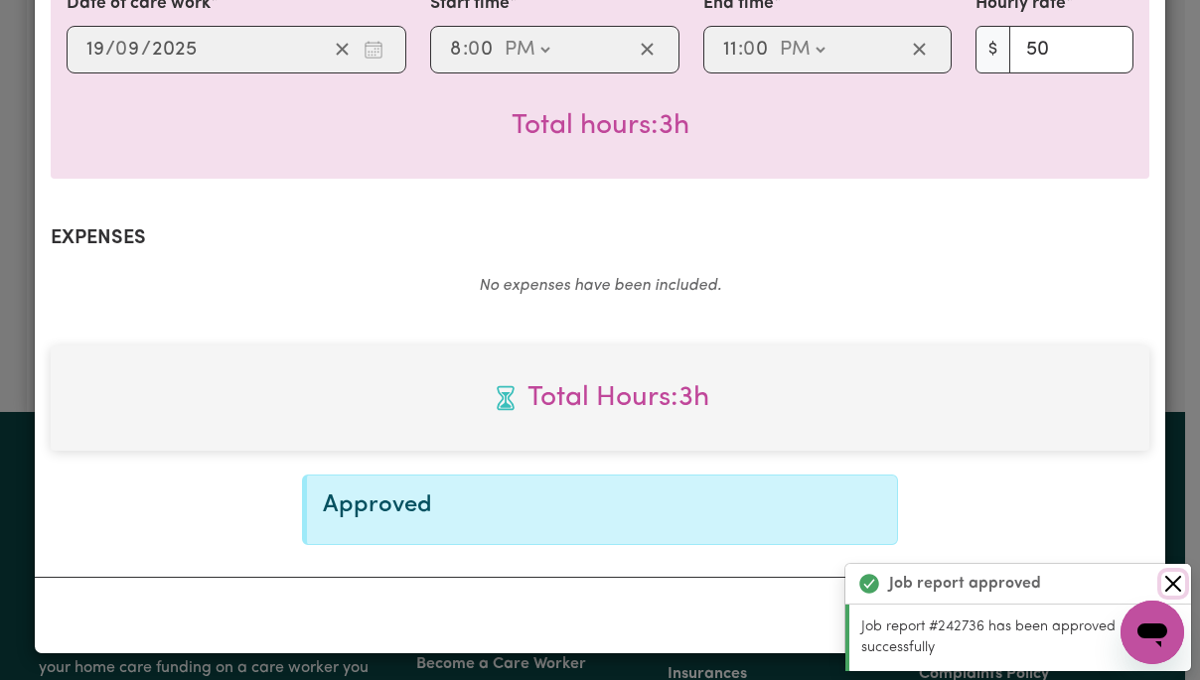
click at [1184, 582] on button "Close" at bounding box center [1173, 584] width 24 height 24
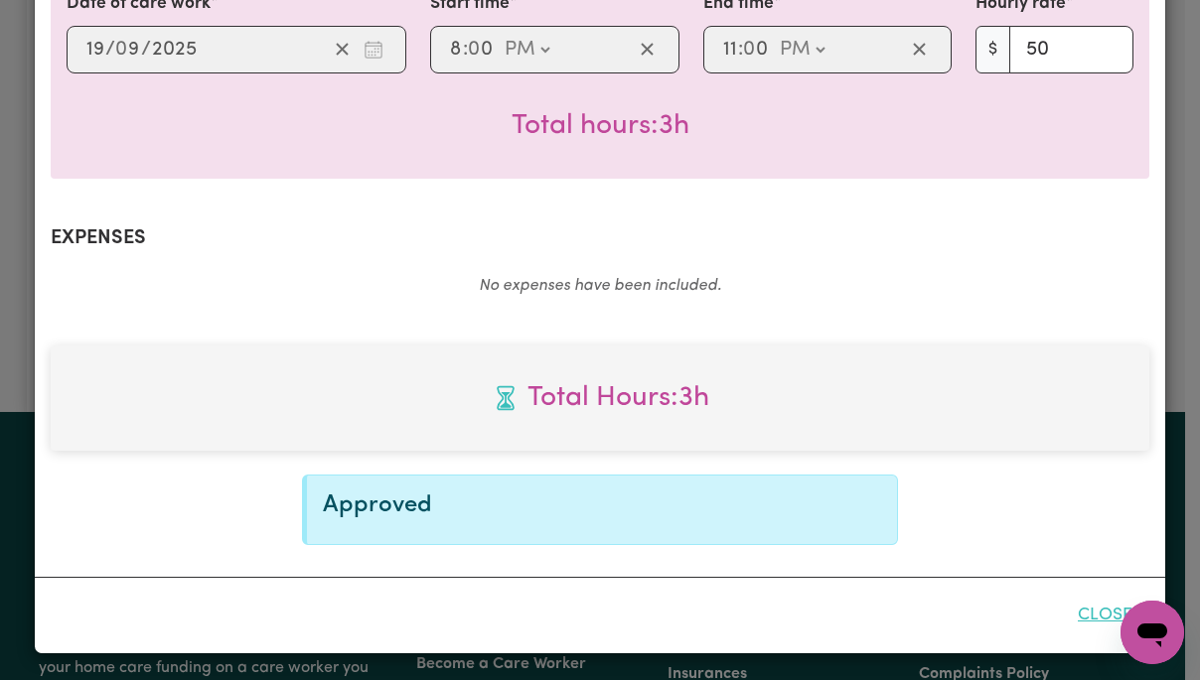
click at [1096, 612] on button "Close" at bounding box center [1105, 616] width 88 height 44
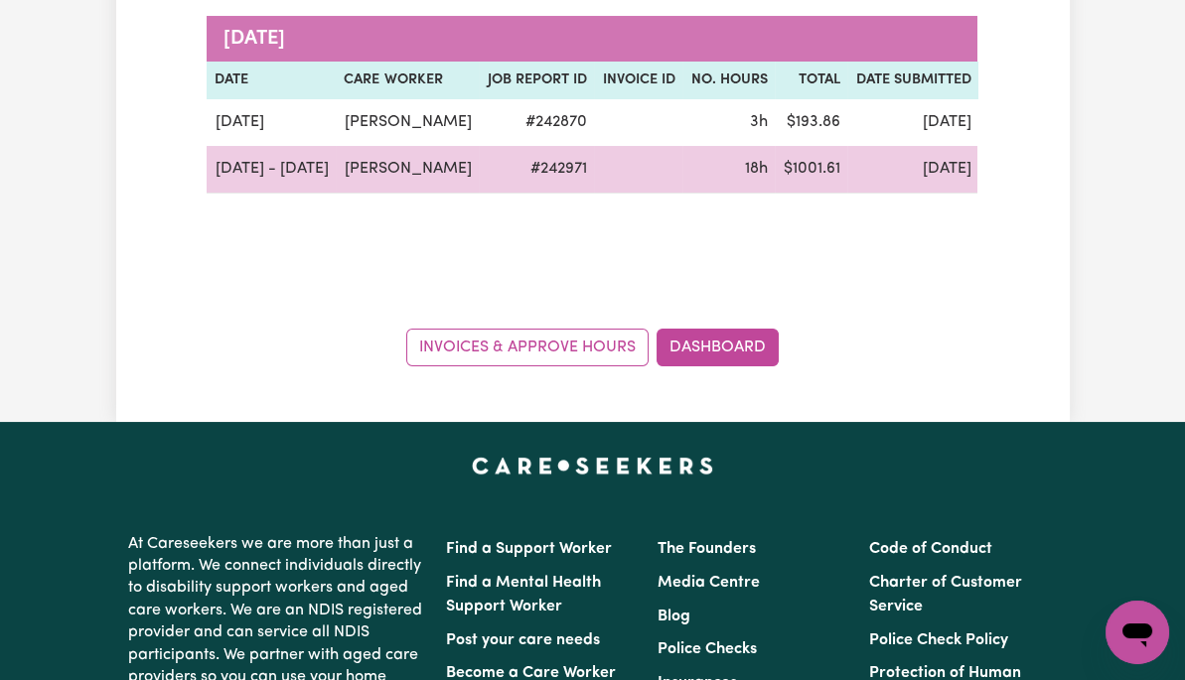
click at [1087, 185] on button "Actions" at bounding box center [1125, 169] width 77 height 31
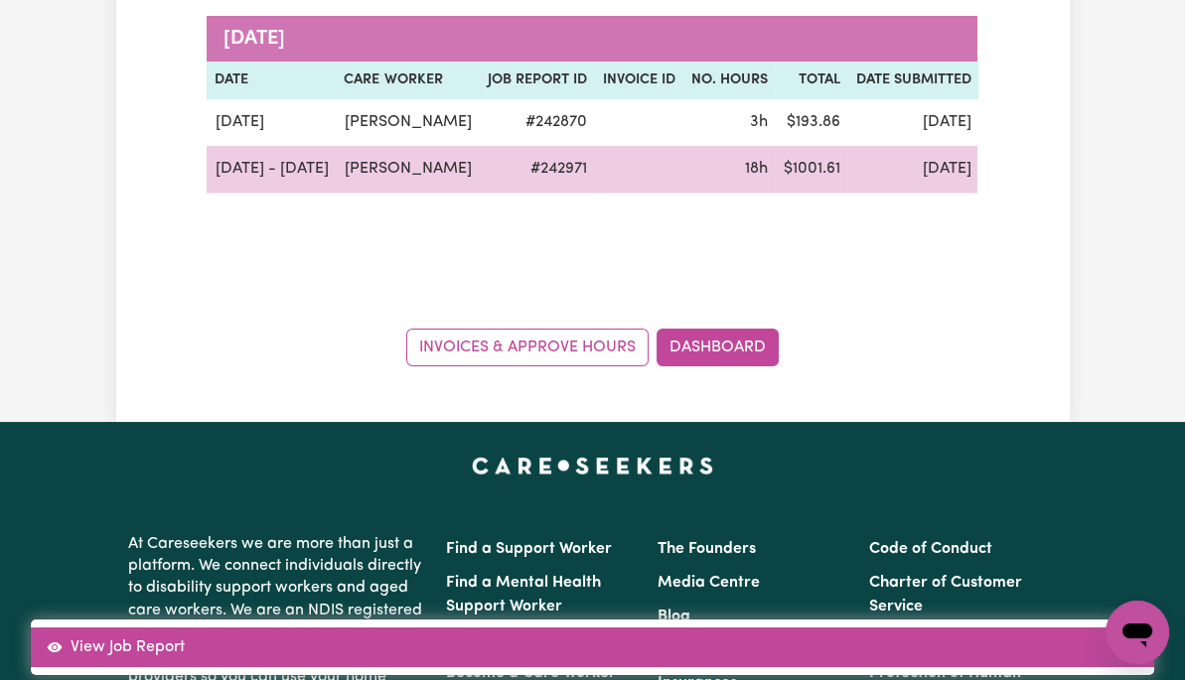
click at [1096, 628] on link "View Job Report" at bounding box center [592, 648] width 1123 height 40
select select "pm"
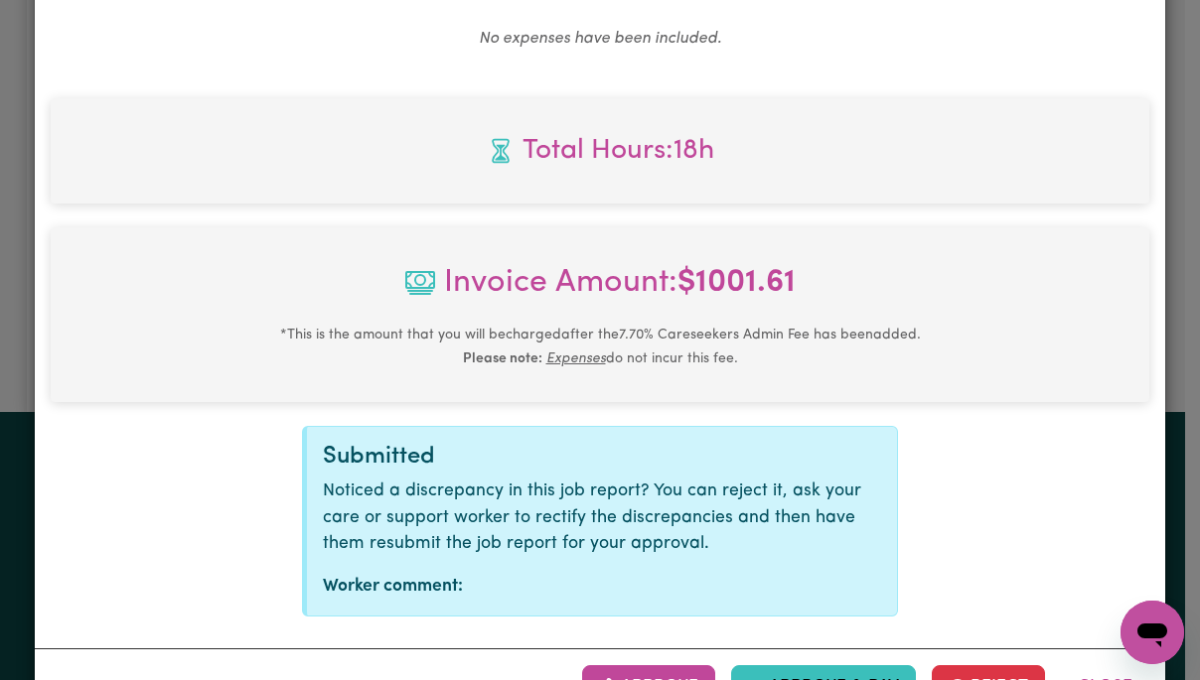
scroll to position [2063, 0]
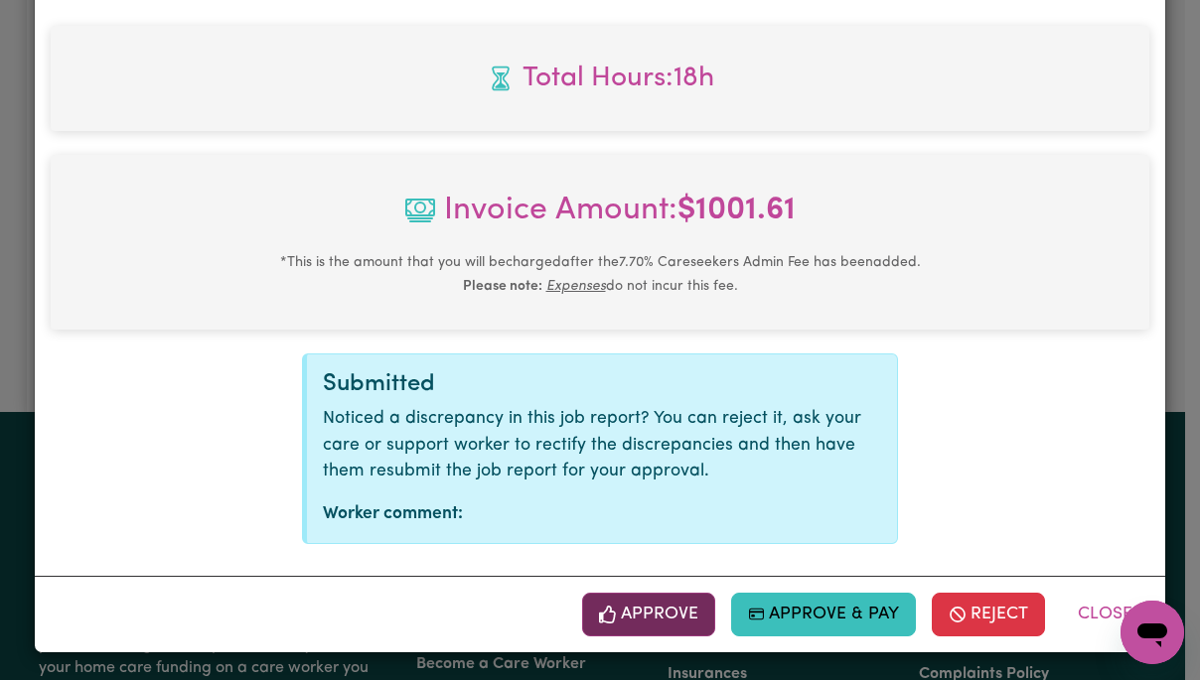
click at [673, 622] on button "Approve" at bounding box center [648, 615] width 133 height 44
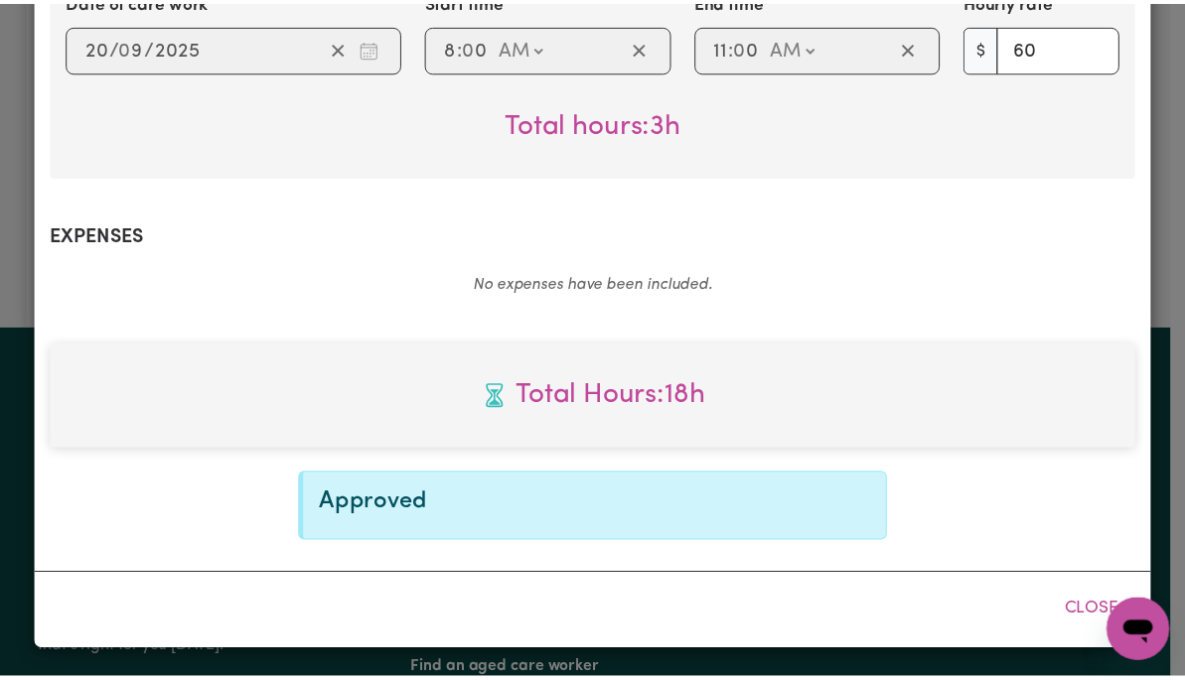
scroll to position [1743, 0]
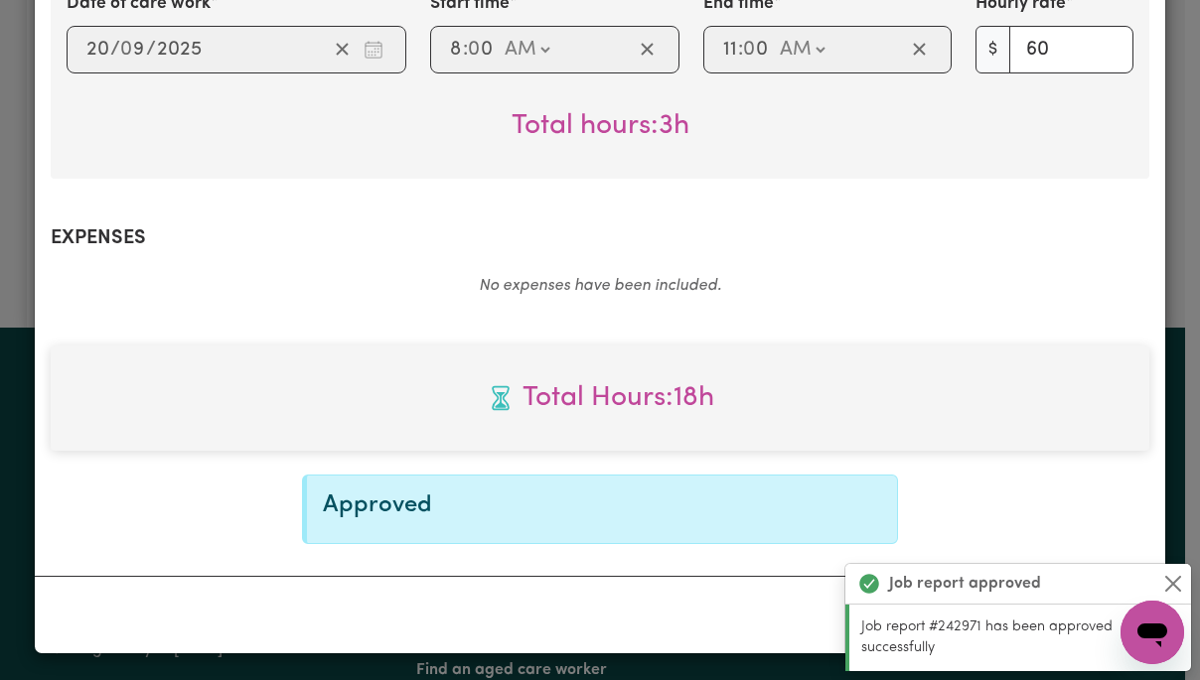
click at [1184, 580] on div "Job report approved" at bounding box center [1018, 584] width 346 height 41
click at [1173, 588] on button "Close" at bounding box center [1173, 584] width 24 height 24
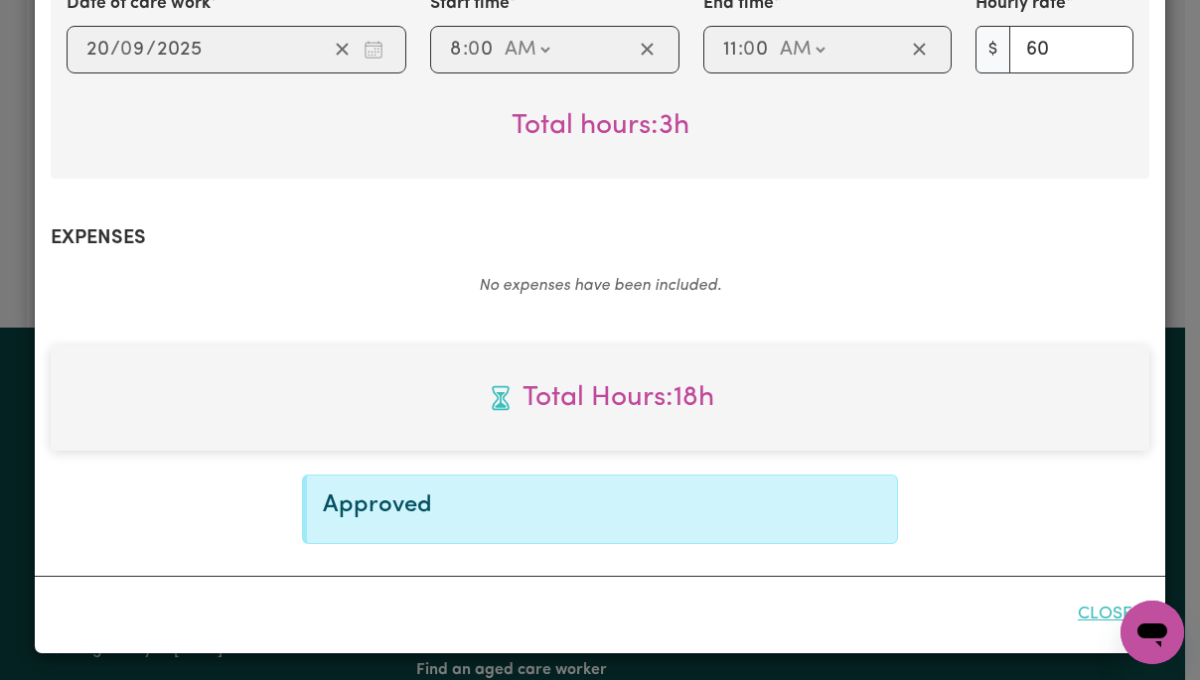
click at [1104, 624] on button "Close" at bounding box center [1105, 615] width 88 height 44
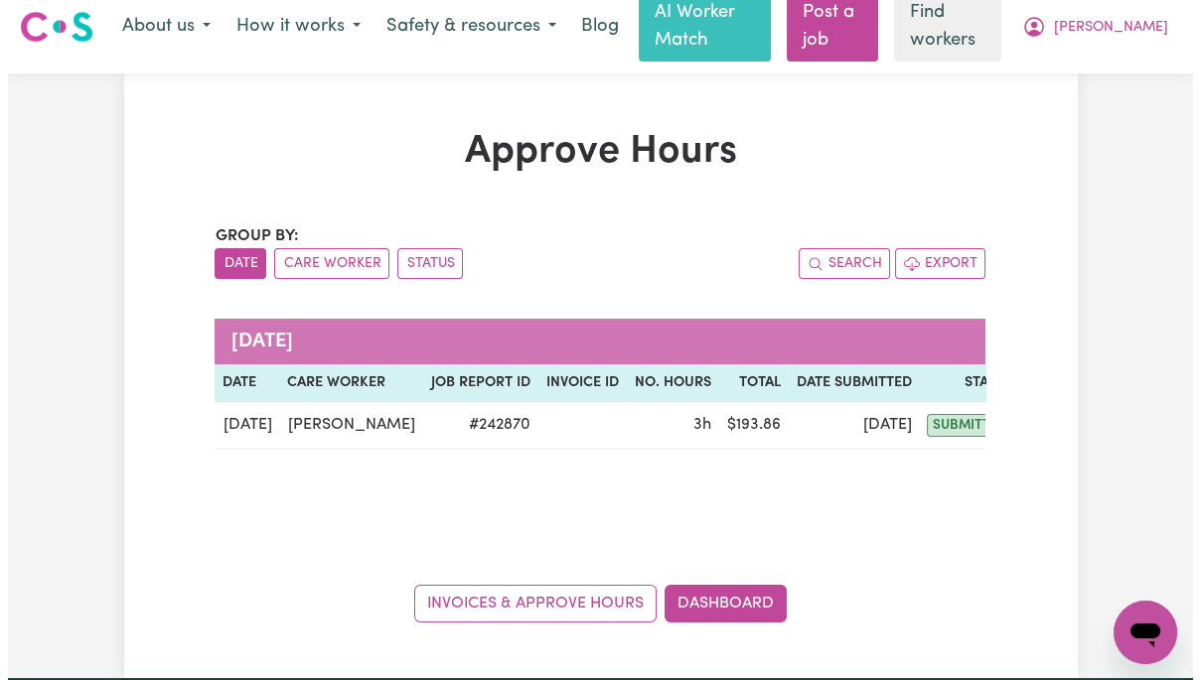
scroll to position [13, 0]
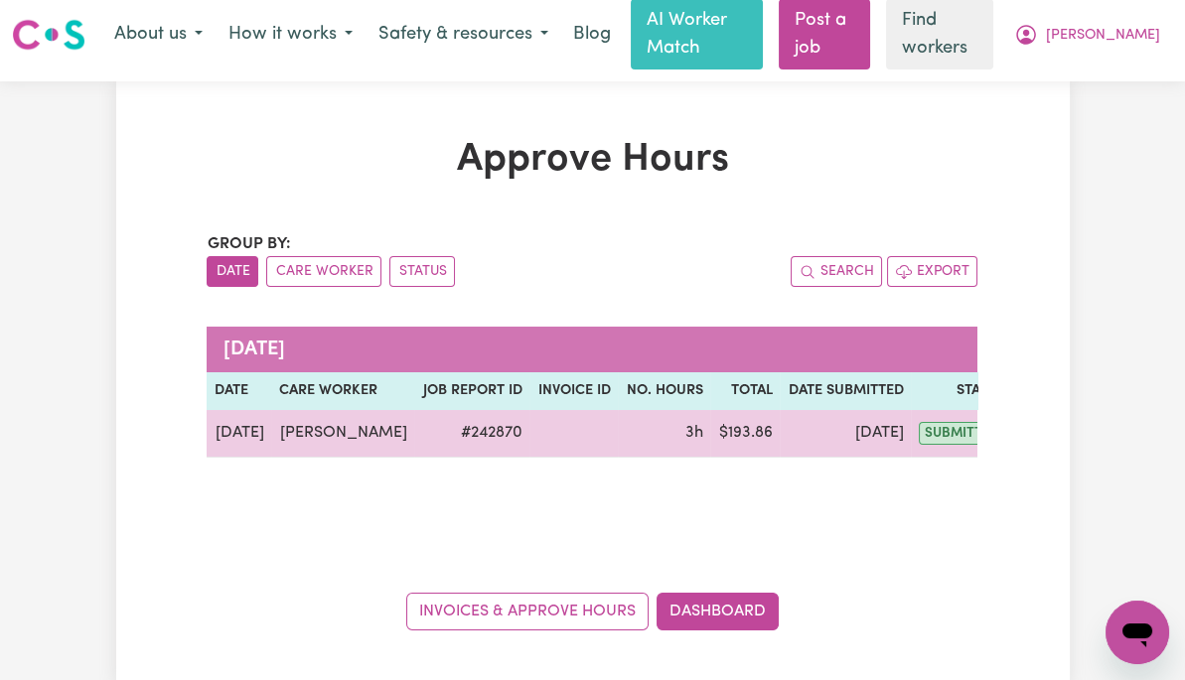
click at [1023, 426] on button "Actions" at bounding box center [1058, 433] width 77 height 31
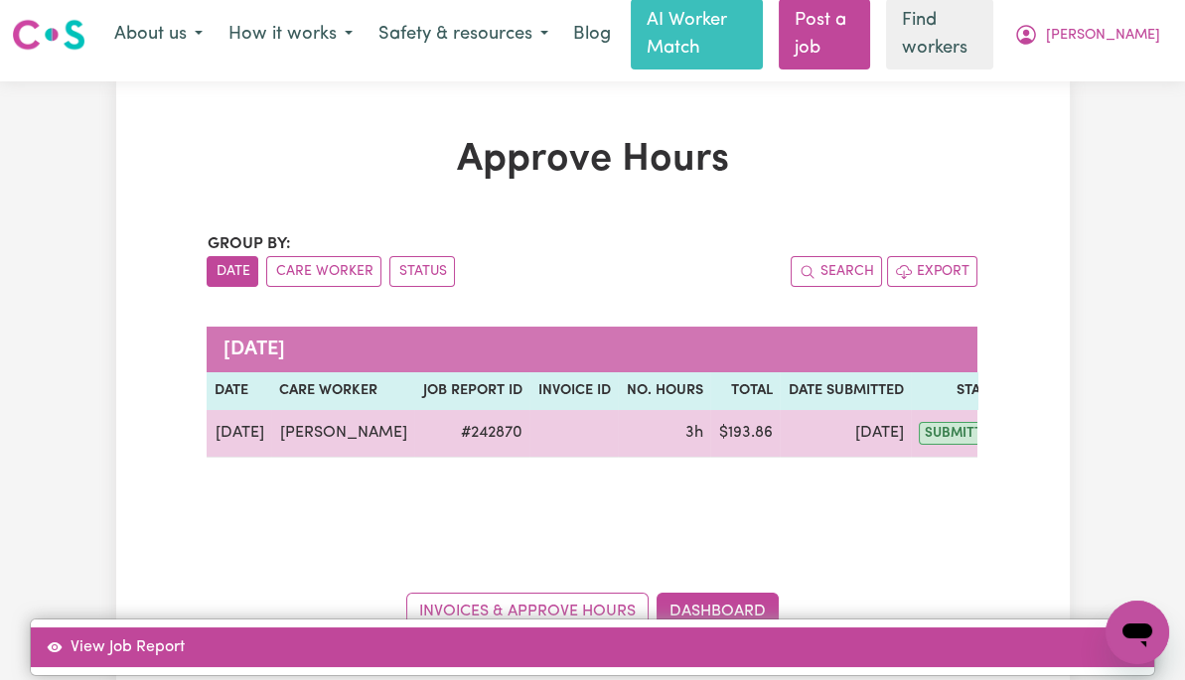
click at [1068, 628] on link "View Job Report" at bounding box center [592, 648] width 1123 height 40
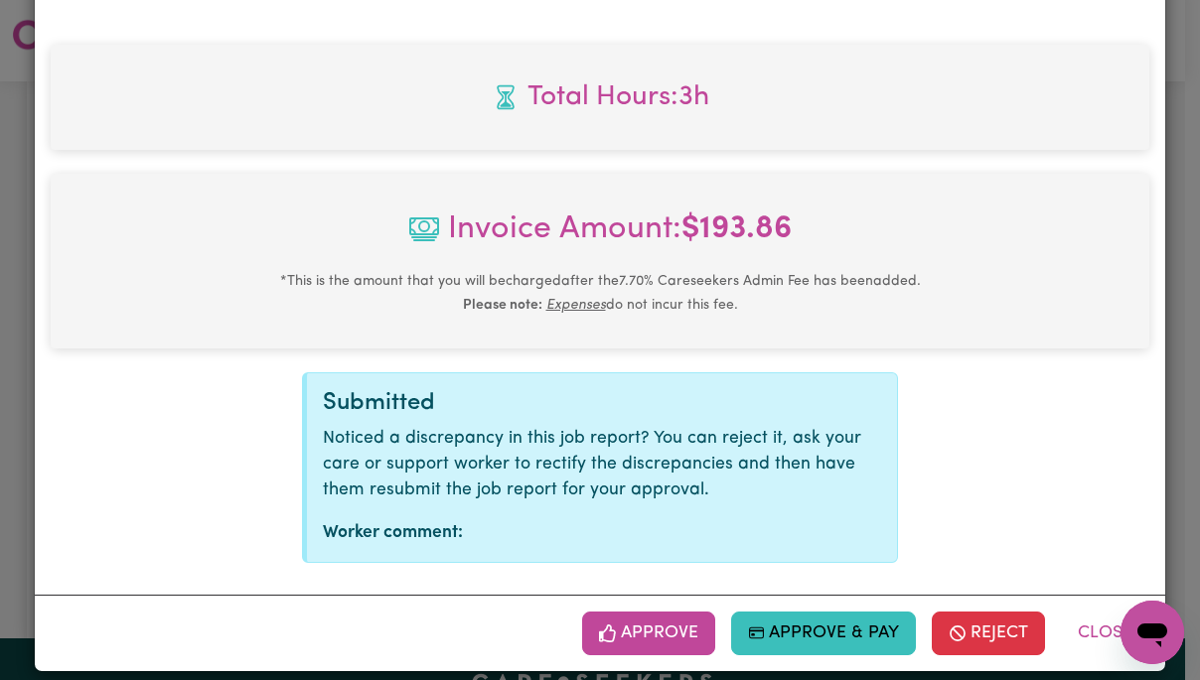
scroll to position [849, 0]
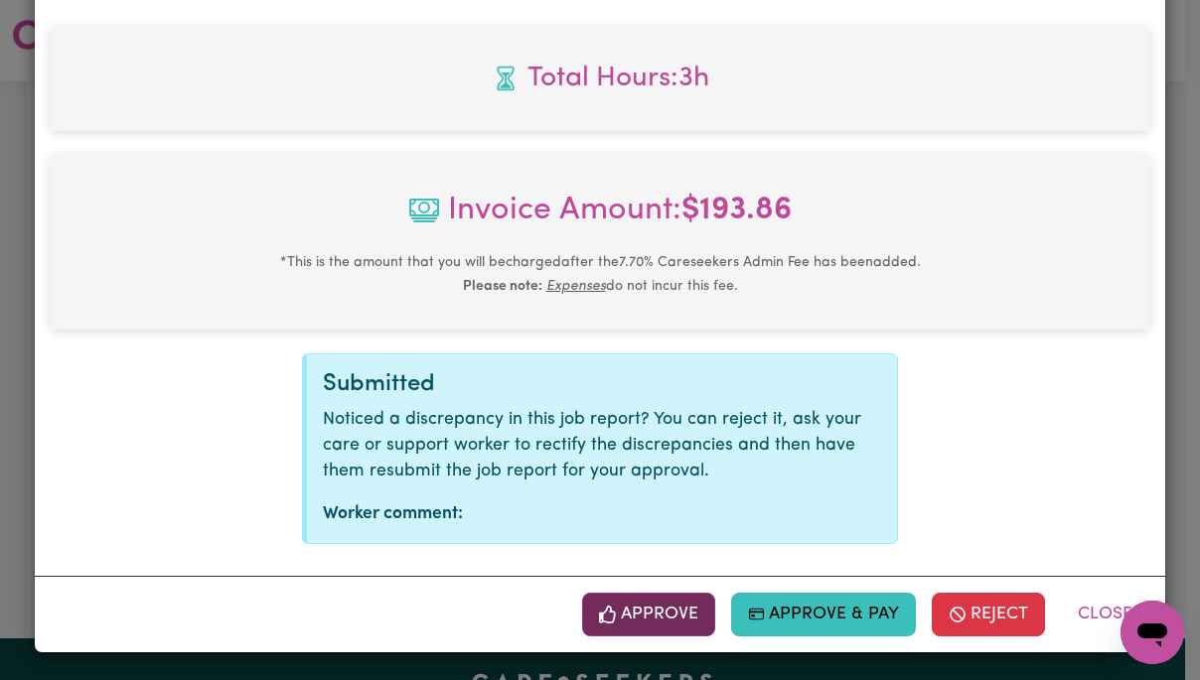
click at [666, 610] on button "Approve" at bounding box center [648, 615] width 133 height 44
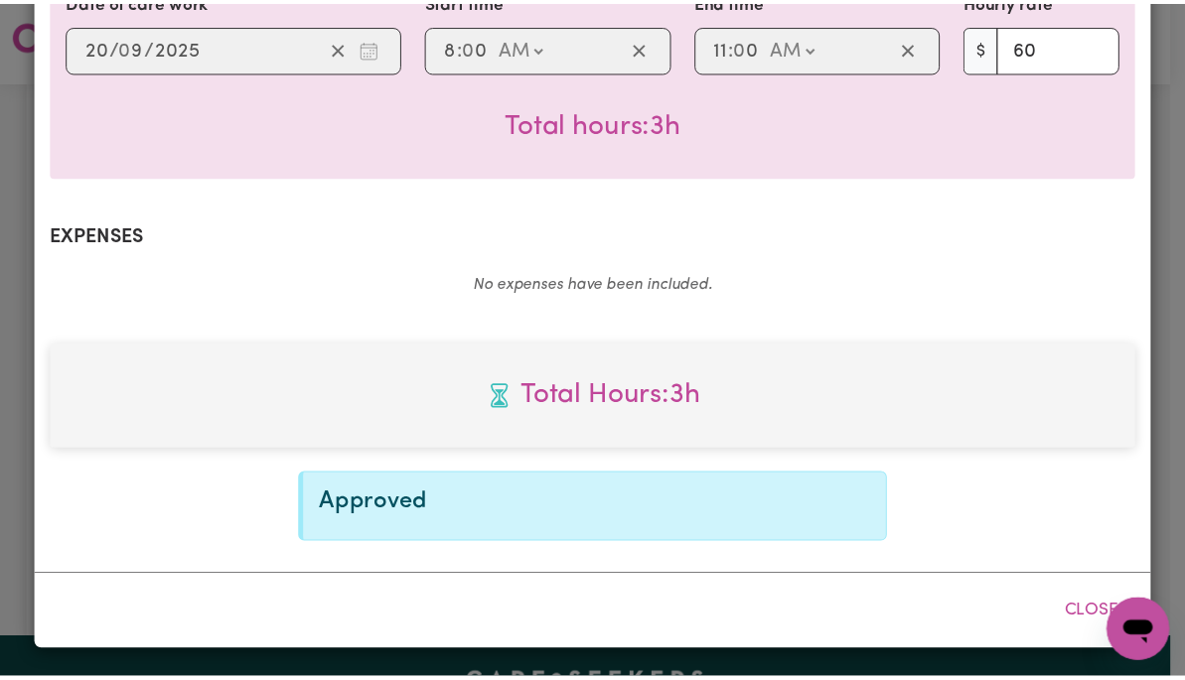
scroll to position [529, 0]
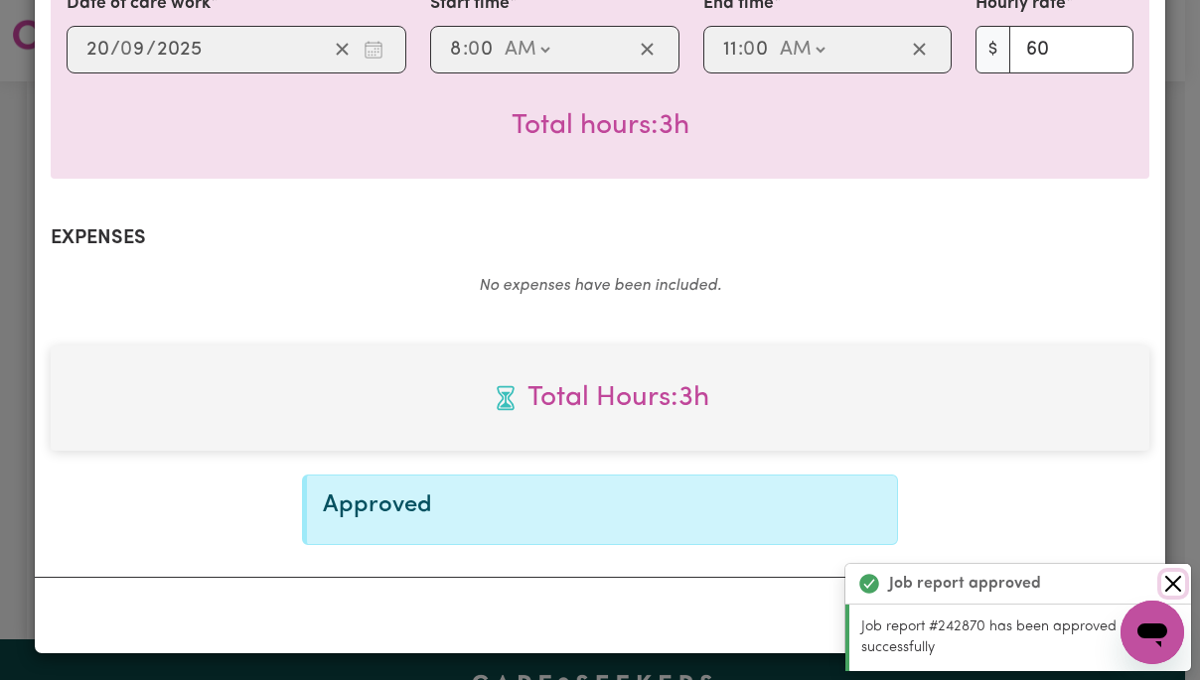
click at [1174, 583] on button "Close" at bounding box center [1173, 584] width 24 height 24
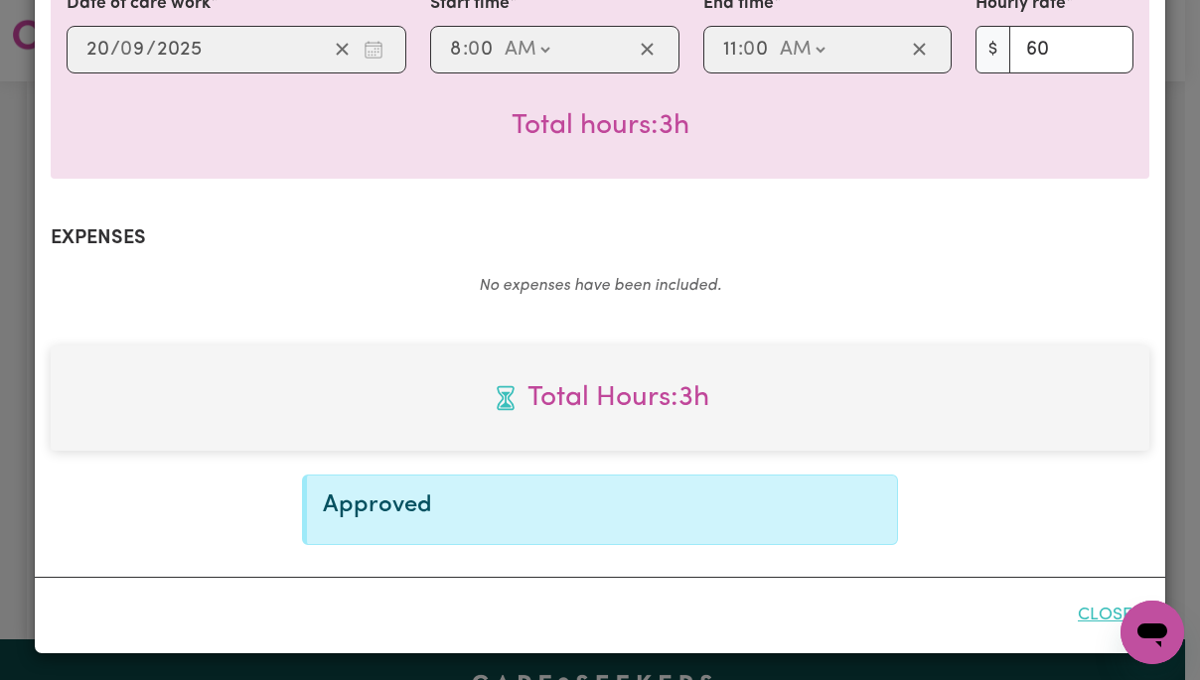
click at [1103, 620] on button "Close" at bounding box center [1105, 616] width 88 height 44
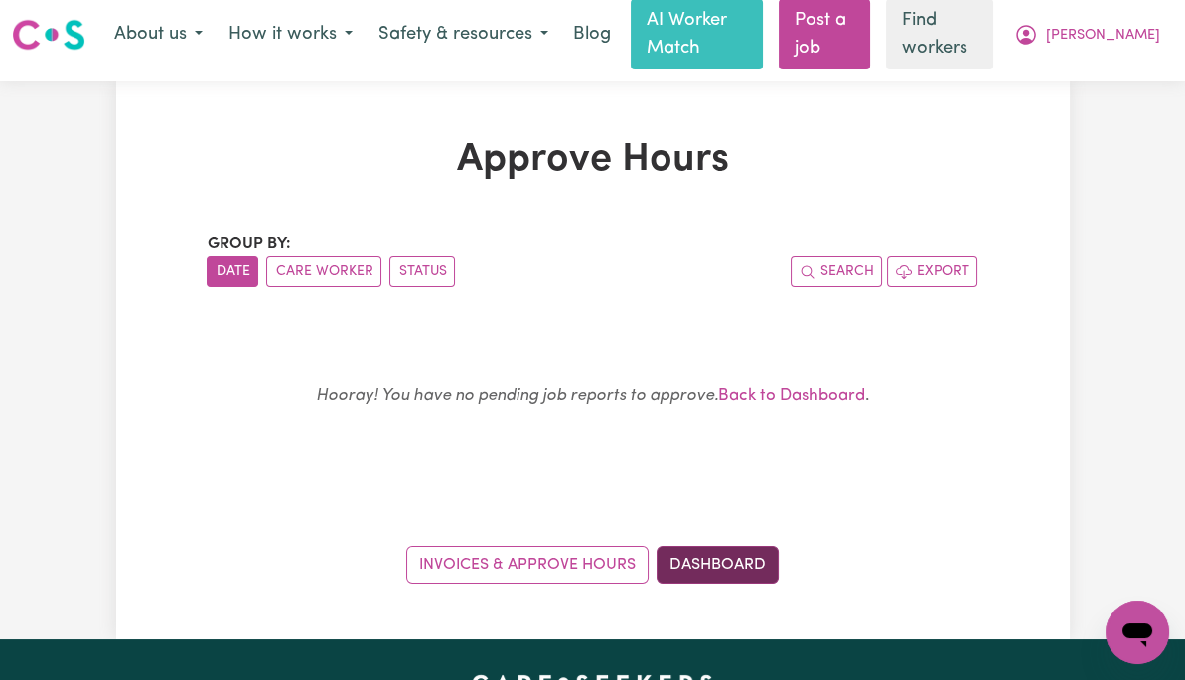
click at [748, 558] on link "Dashboard" at bounding box center [717, 565] width 122 height 38
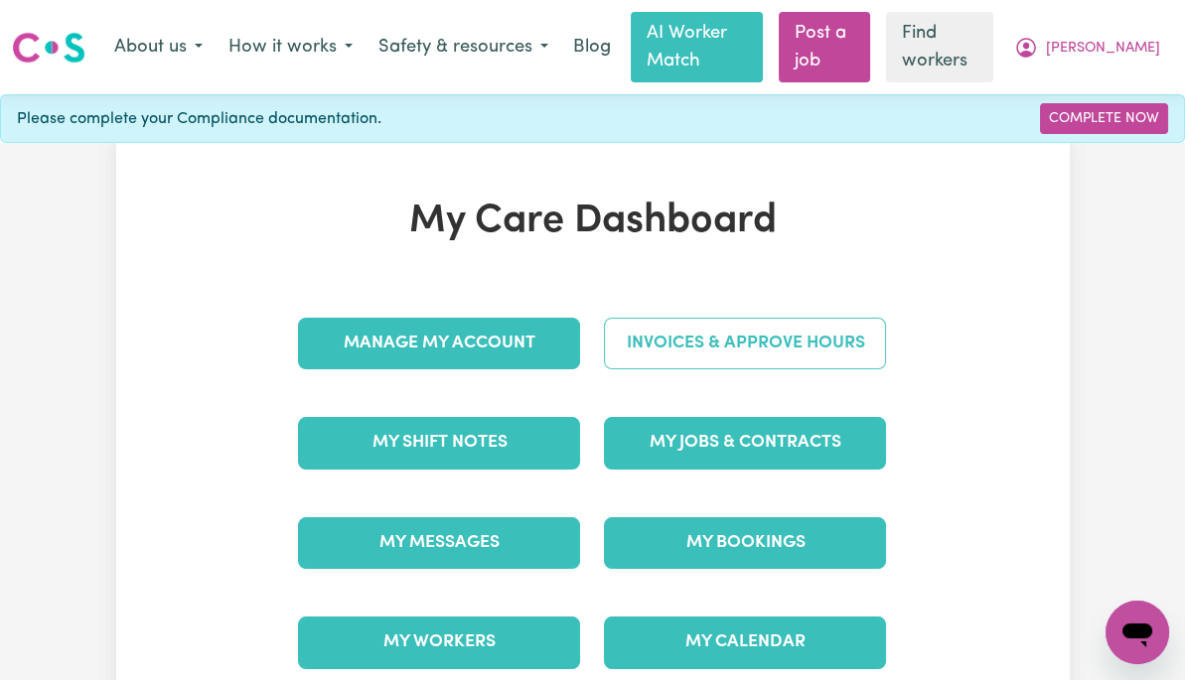
click at [886, 338] on link "Invoices & Approve Hours" at bounding box center [745, 344] width 282 height 52
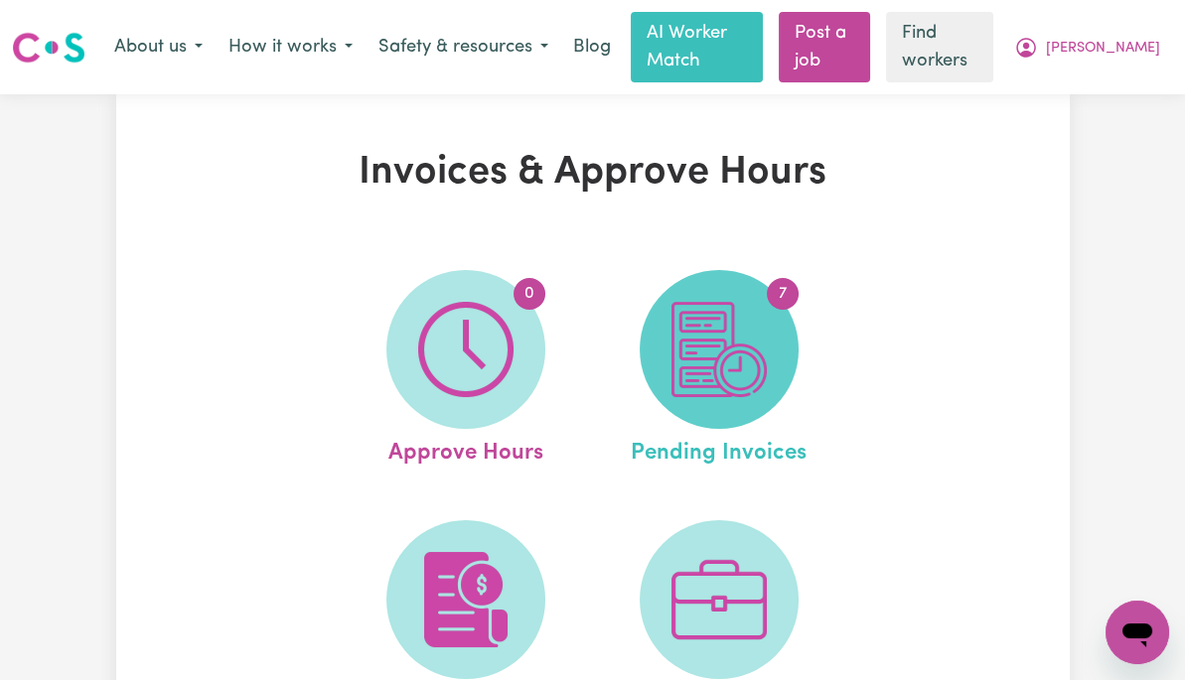
click at [767, 347] on img at bounding box center [718, 349] width 95 height 95
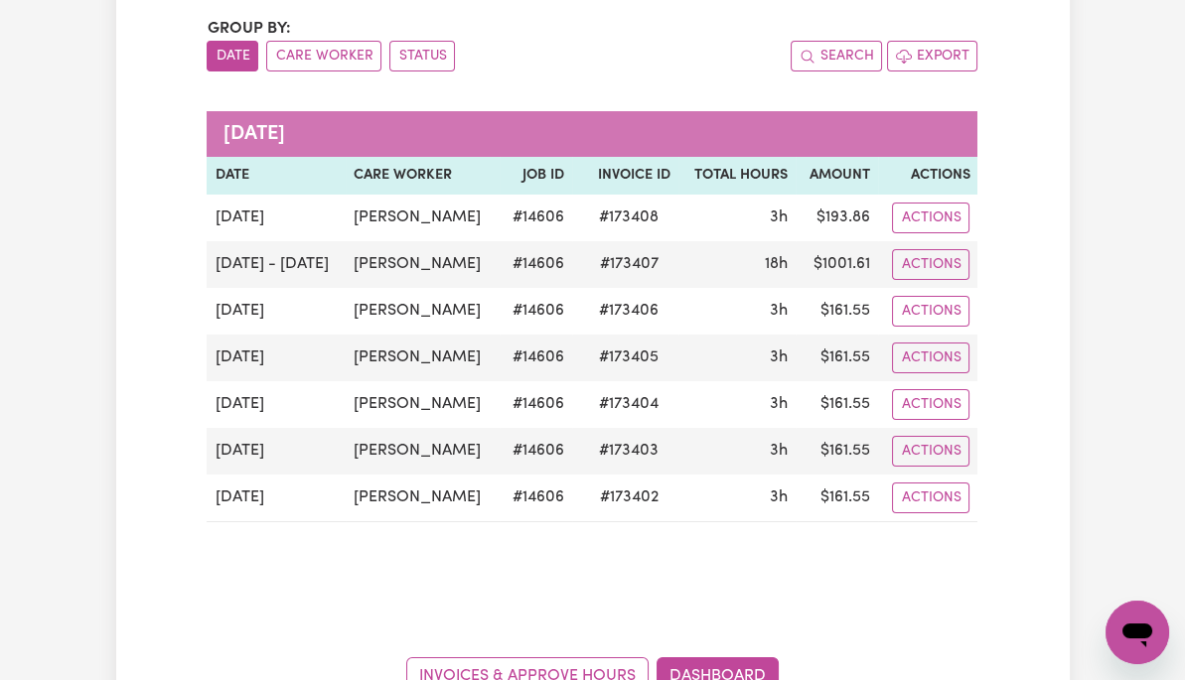
scroll to position [230, 0]
